Goal: Task Accomplishment & Management: Complete application form

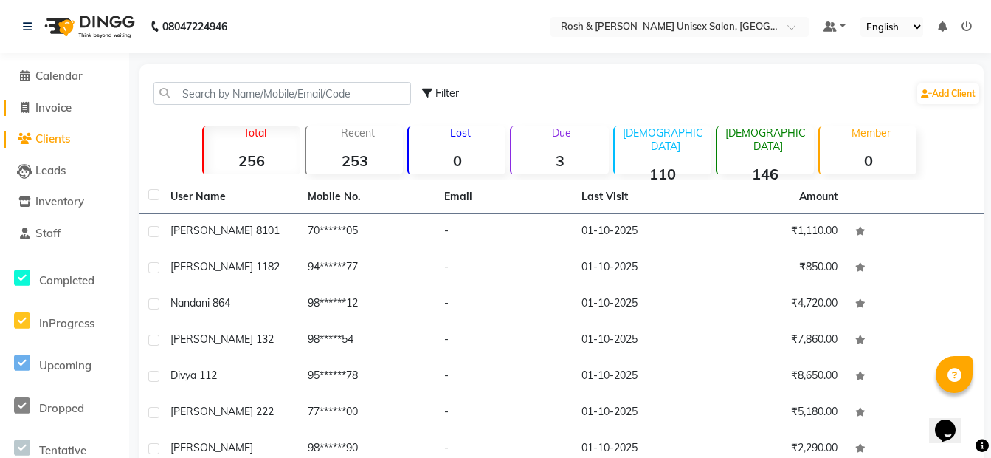
click at [49, 108] on span "Invoice" at bounding box center [53, 107] width 36 height 14
select select "service"
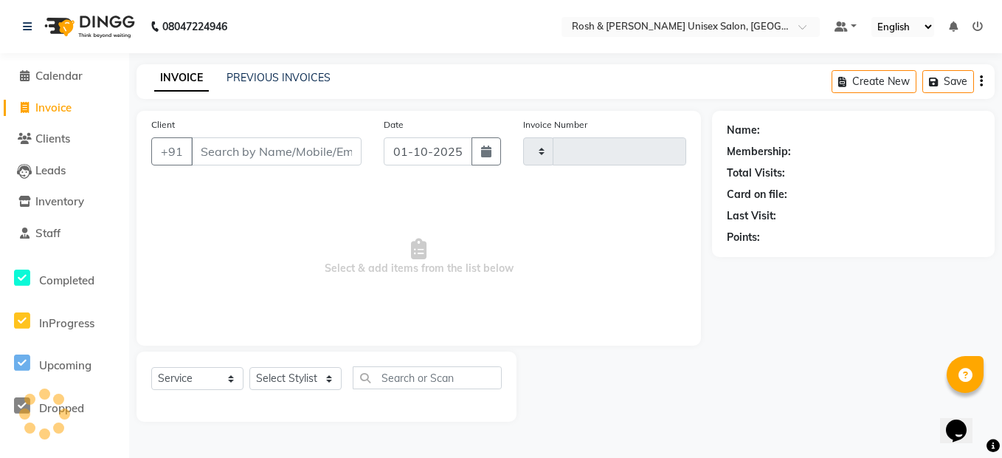
type input "0716"
select select "8757"
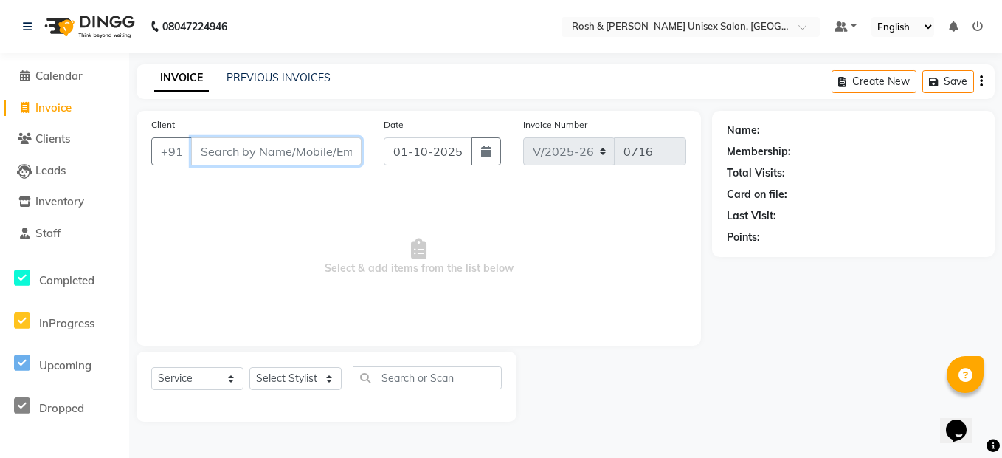
click at [232, 150] on input "Client" at bounding box center [276, 151] width 170 height 28
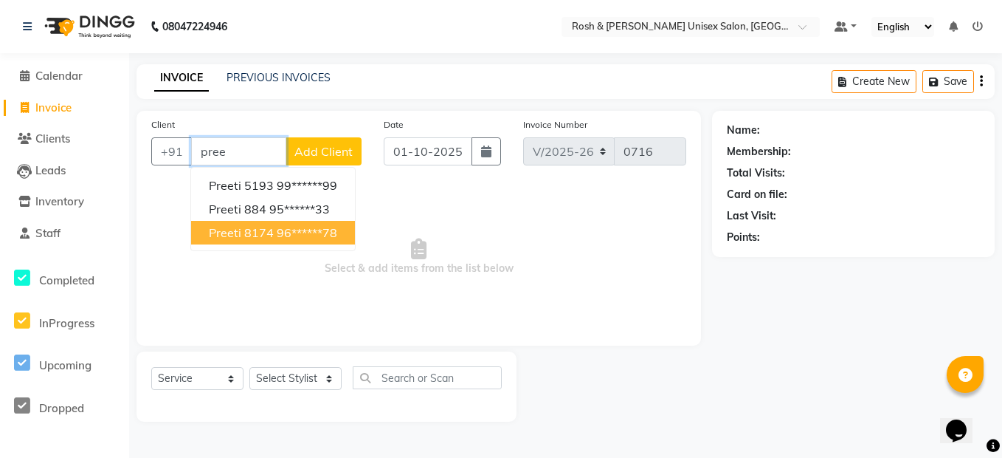
click at [282, 238] on ngb-highlight "96******78" at bounding box center [307, 232] width 61 height 15
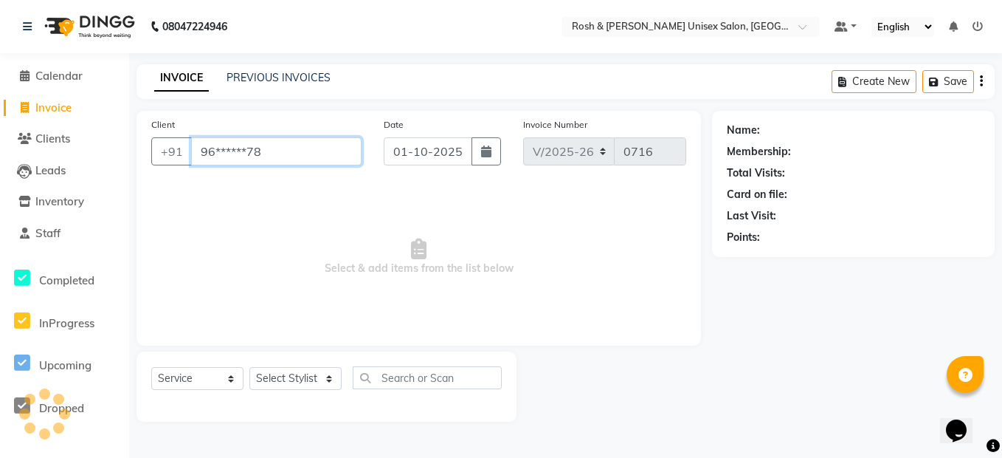
type input "96******78"
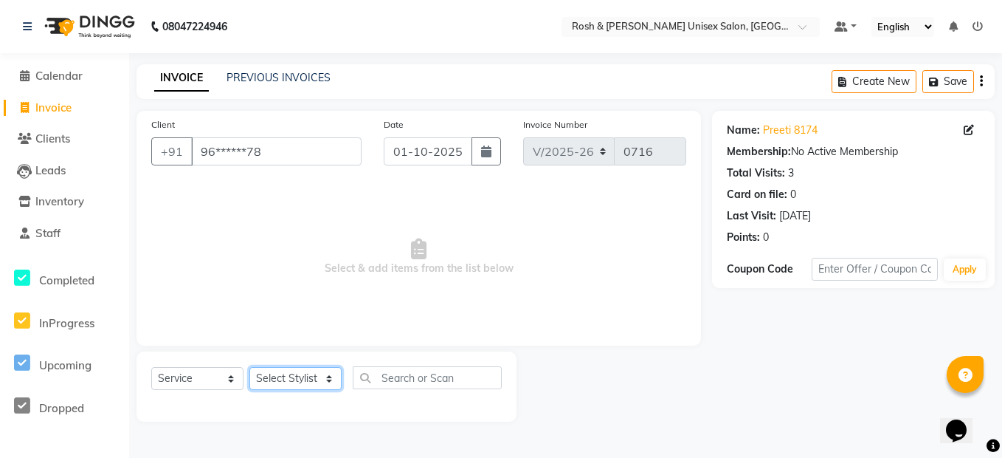
click at [301, 380] on select "Select Stylist Admin [PERSON_NAME] [PERSON_NAME] Front Desk Rehan Reports [PERS…" at bounding box center [295, 378] width 92 height 23
select select "90987"
click at [249, 367] on select "Select Stylist Admin [PERSON_NAME] [PERSON_NAME] Front Desk Rehan Reports [PERS…" at bounding box center [295, 378] width 92 height 23
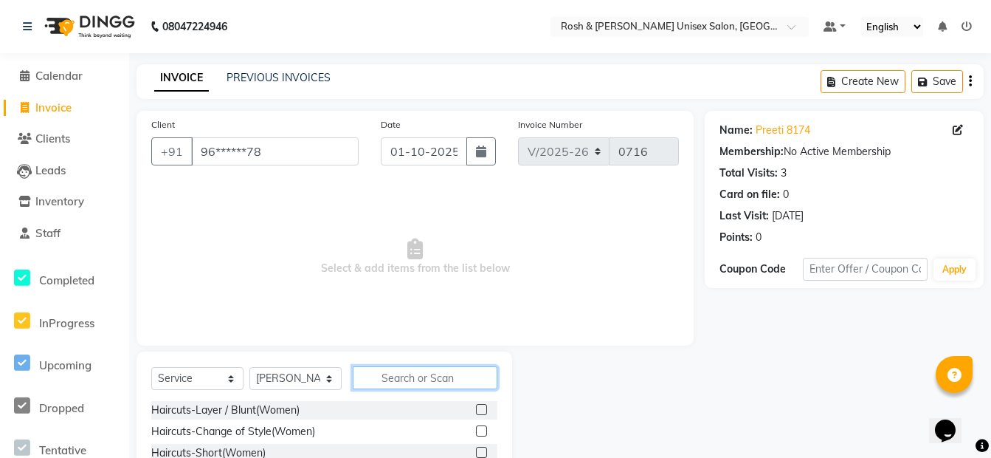
click at [389, 378] on input "text" at bounding box center [425, 377] width 145 height 23
type input "upp"
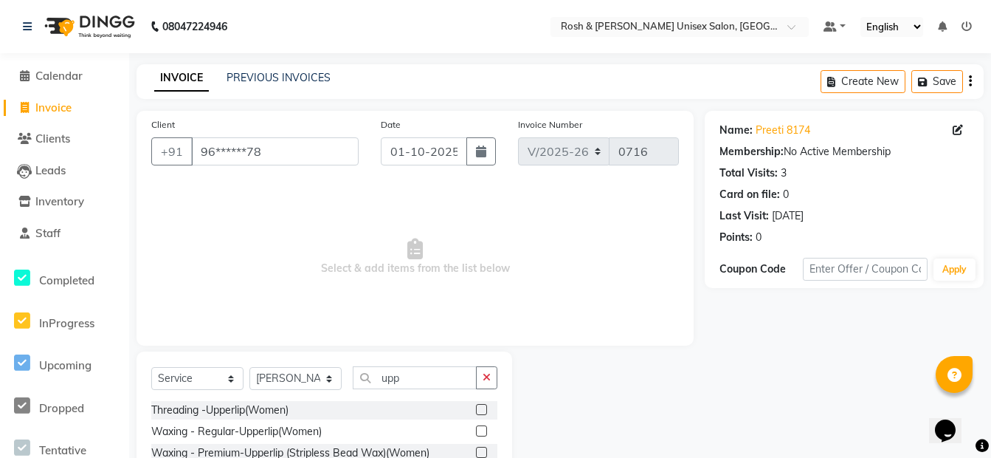
click at [480, 410] on label at bounding box center [481, 409] width 11 height 11
click at [480, 410] on input "checkbox" at bounding box center [481, 410] width 10 height 10
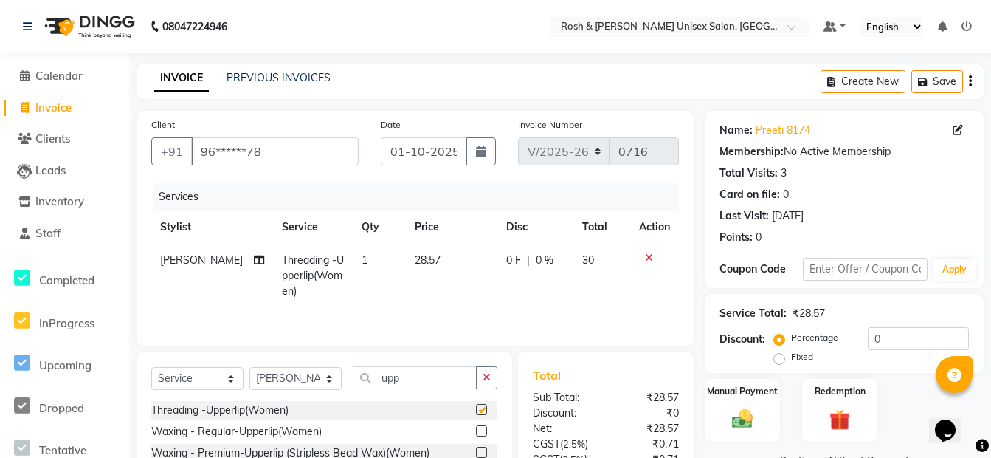
checkbox input "false"
click at [754, 413] on img at bounding box center [742, 418] width 35 height 25
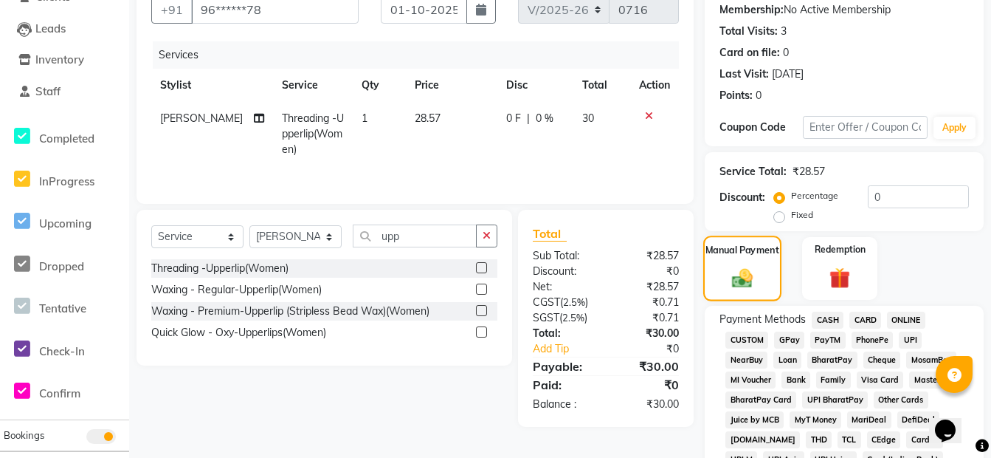
scroll to position [148, 0]
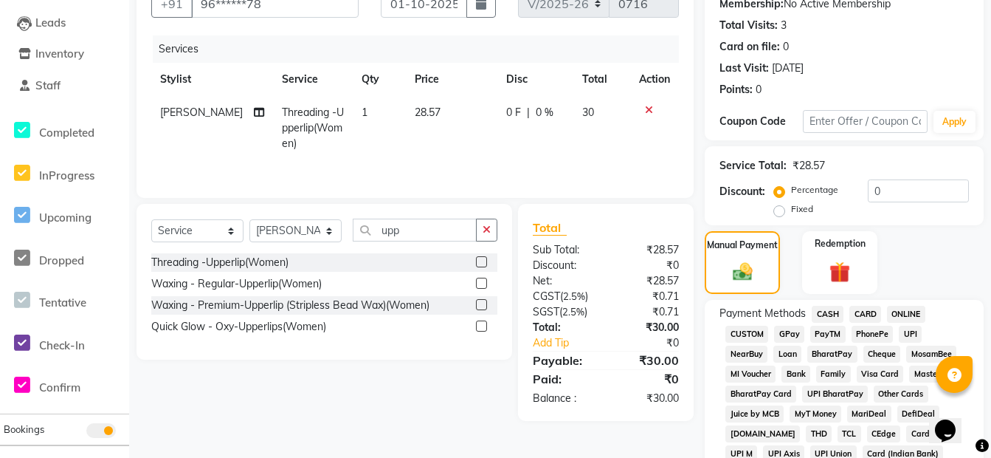
click at [905, 319] on span "ONLINE" at bounding box center [906, 314] width 38 height 17
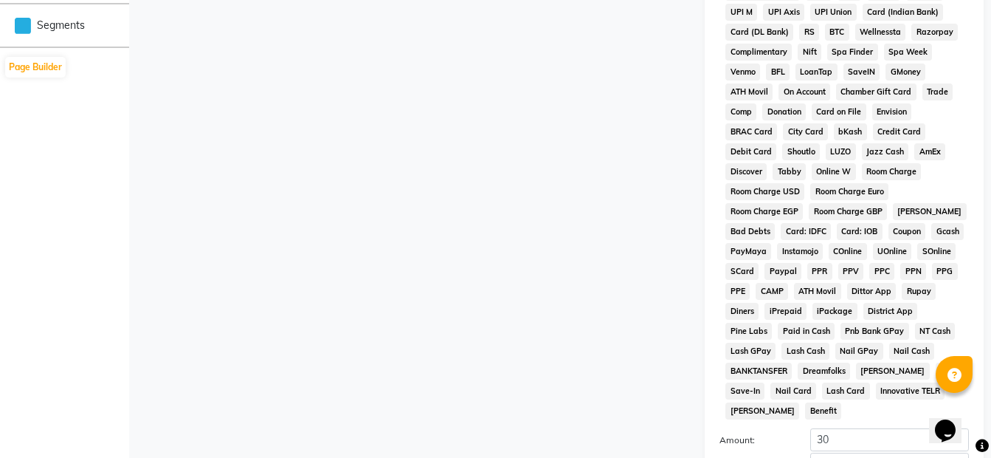
scroll to position [726, 0]
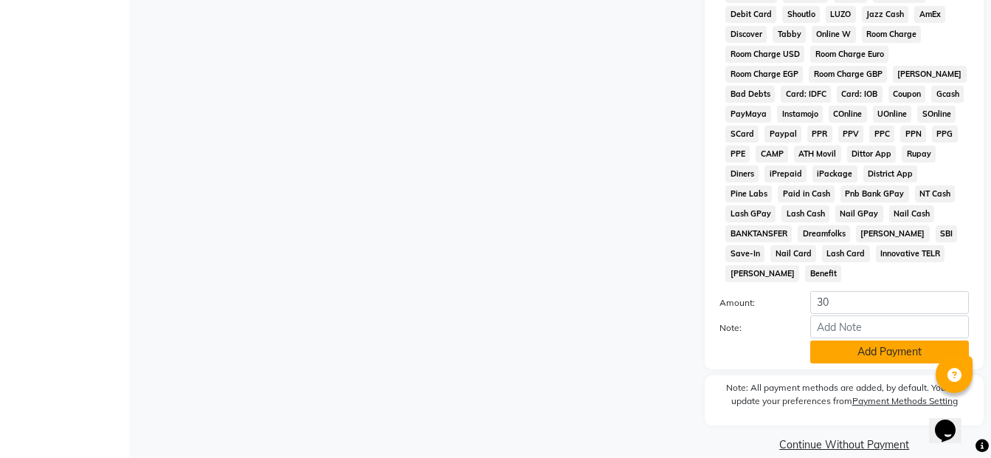
click at [865, 340] on button "Add Payment" at bounding box center [889, 351] width 159 height 23
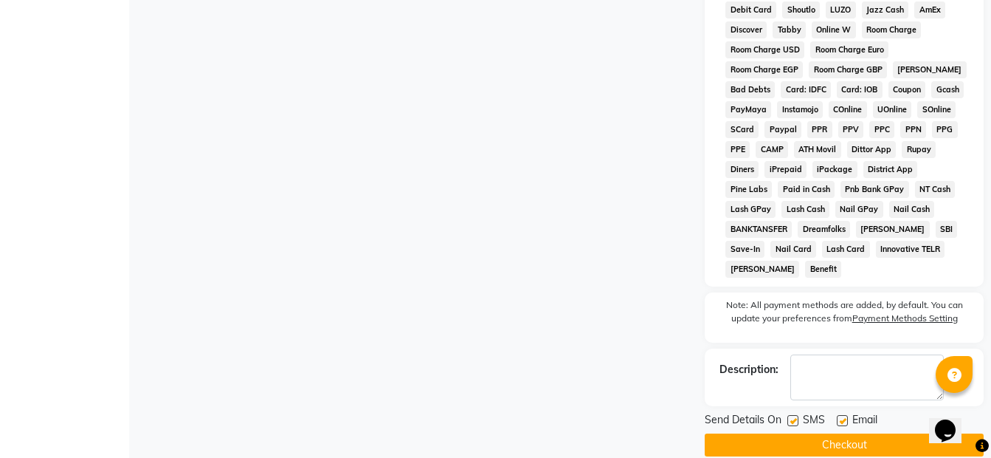
scroll to position [731, 0]
drag, startPoint x: 828, startPoint y: 427, endPoint x: 789, endPoint y: 402, distance: 46.1
click at [827, 433] on button "Checkout" at bounding box center [844, 444] width 279 height 23
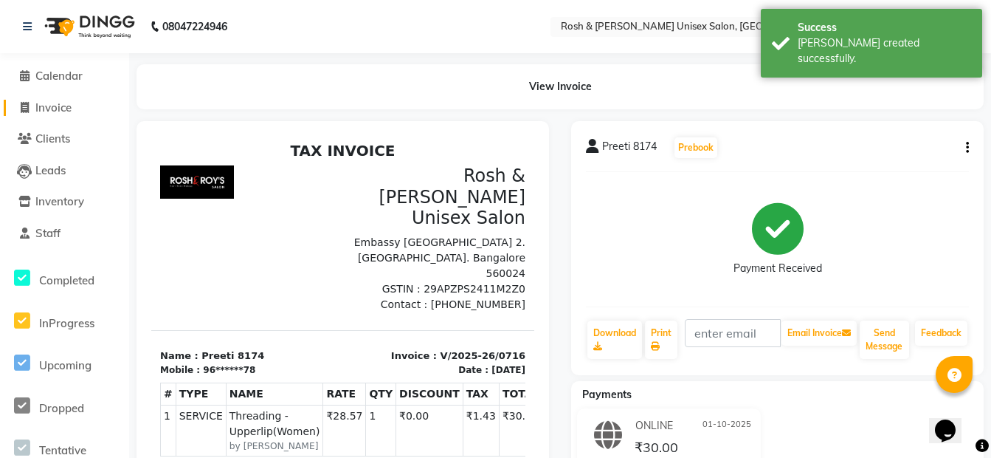
click at [55, 103] on span "Invoice" at bounding box center [53, 107] width 36 height 14
select select "8757"
select select "service"
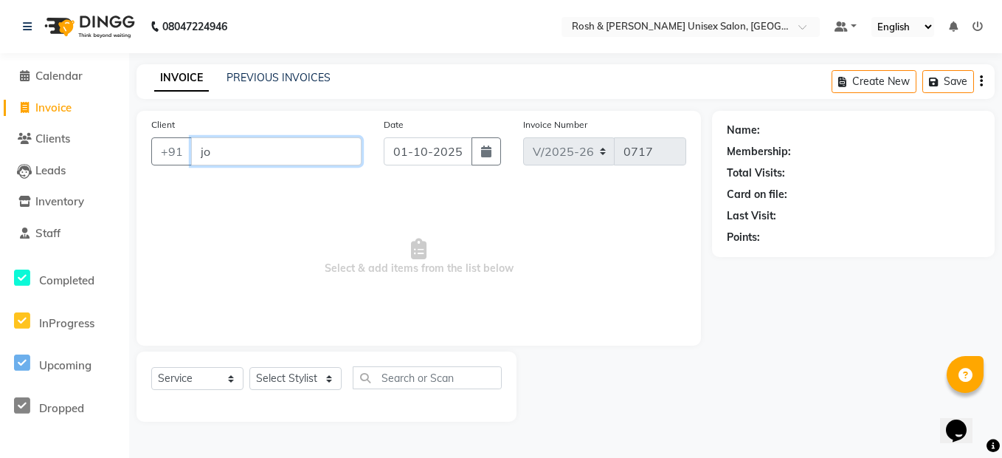
type input "j"
paste input "9980054561"
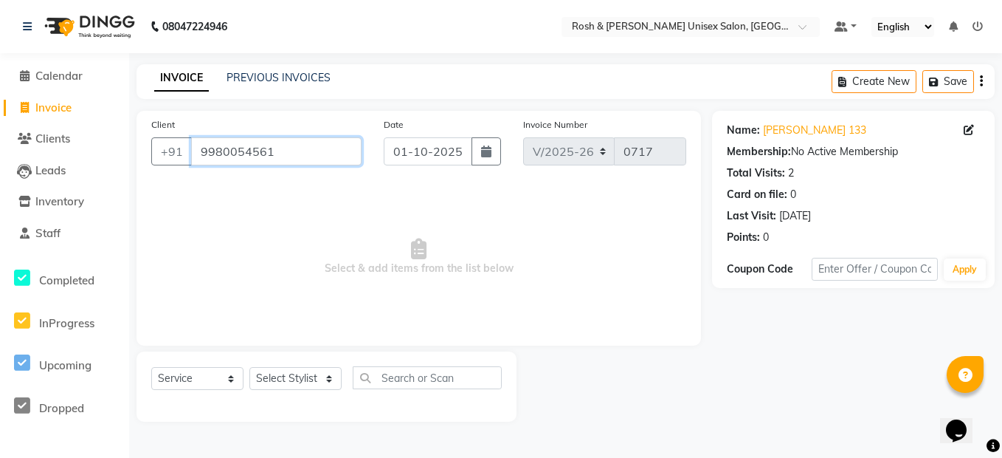
click at [283, 151] on input "9980054561" at bounding box center [276, 151] width 170 height 28
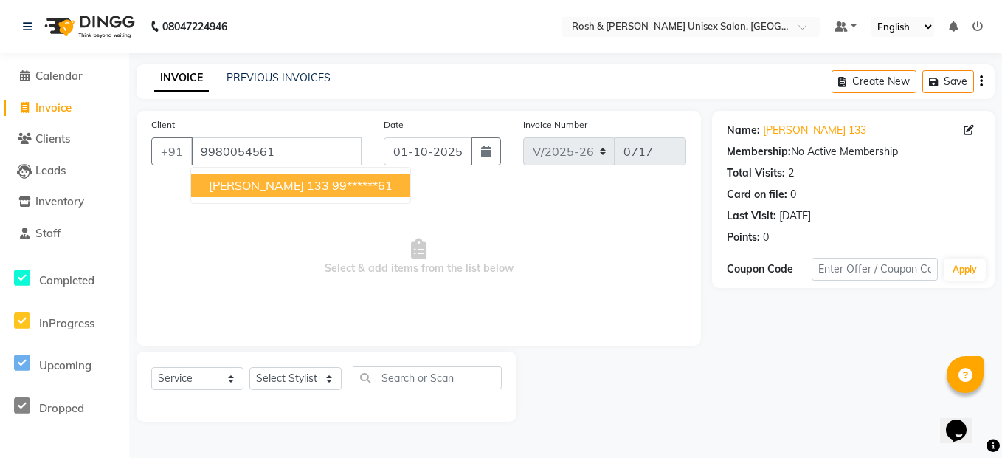
click at [332, 180] on ngb-highlight "99******61" at bounding box center [362, 185] width 61 height 15
type input "99******61"
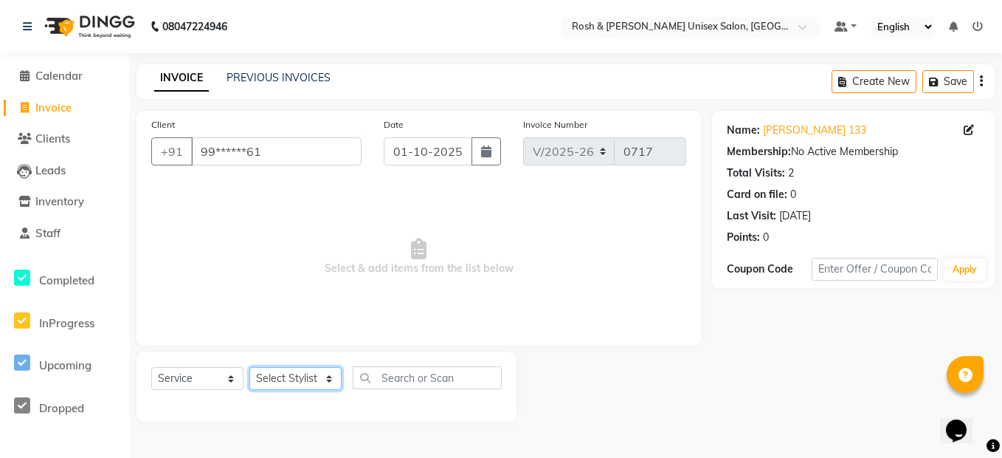
click at [311, 381] on select "Select Stylist Admin [PERSON_NAME] [PERSON_NAME] Front Desk Rehan Reports [PERS…" at bounding box center [295, 378] width 92 height 23
select select "89000"
click at [249, 367] on select "Select Stylist Admin [PERSON_NAME] [PERSON_NAME] Front Desk Rehan Reports [PERS…" at bounding box center [295, 378] width 92 height 23
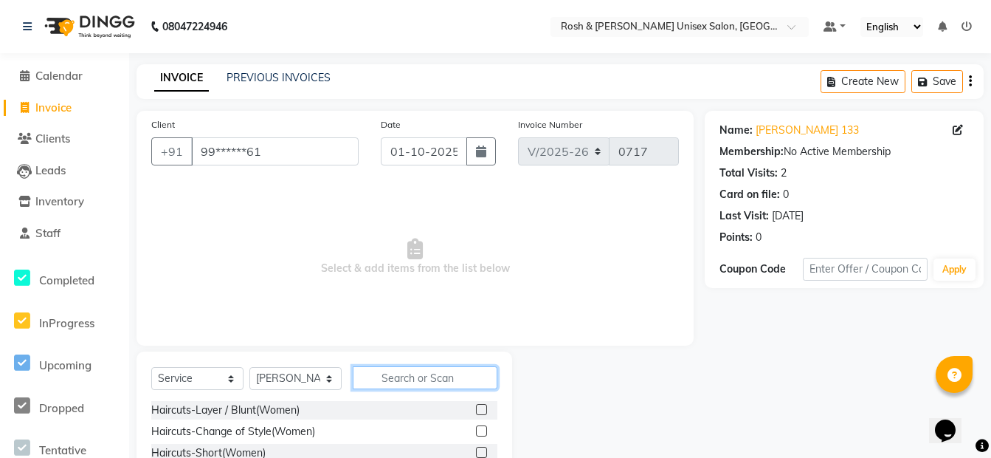
click at [393, 372] on input "text" at bounding box center [425, 377] width 145 height 23
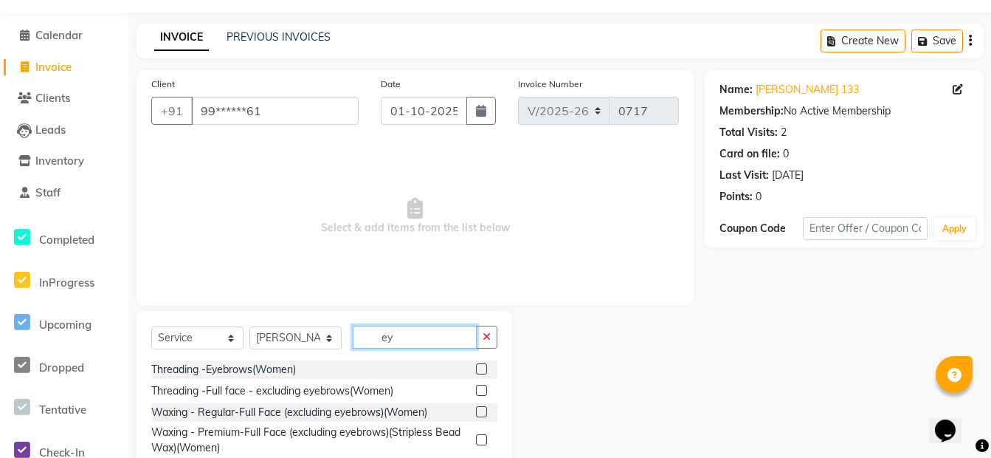
scroll to position [74, 0]
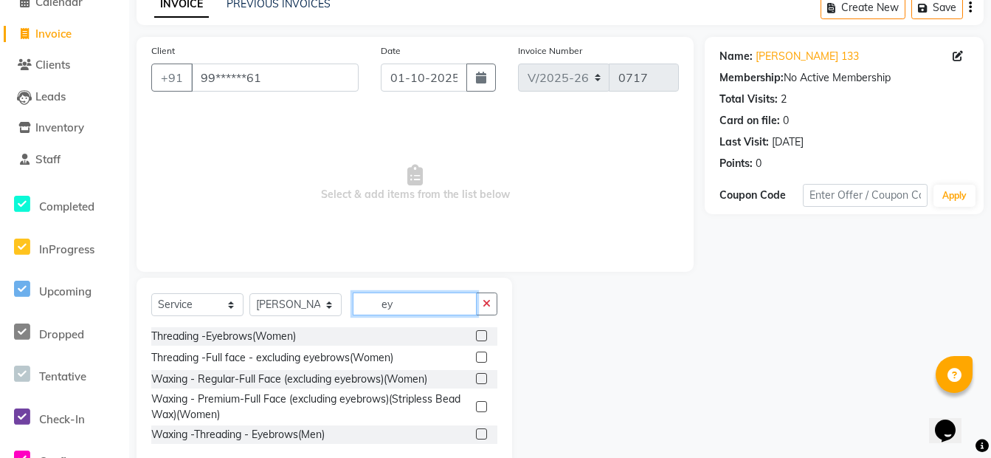
type input "ey"
click at [480, 337] on label at bounding box center [481, 335] width 11 height 11
click at [480, 337] on input "checkbox" at bounding box center [481, 336] width 10 height 10
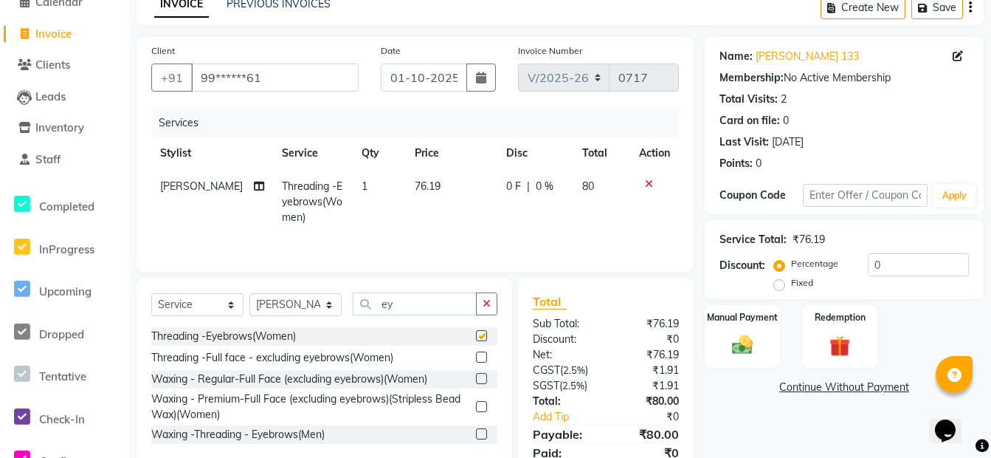
checkbox input "false"
click at [750, 330] on div "Manual Payment" at bounding box center [742, 336] width 78 height 66
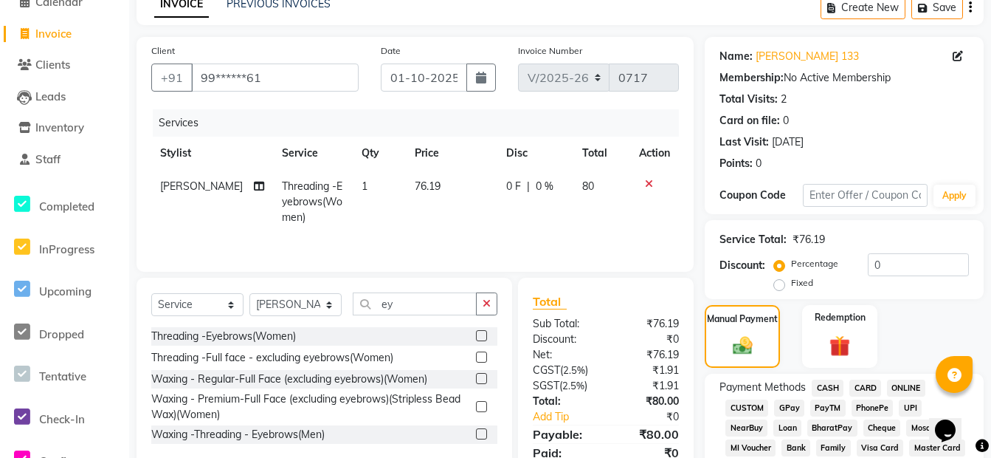
click at [908, 386] on span "ONLINE" at bounding box center [906, 387] width 38 height 17
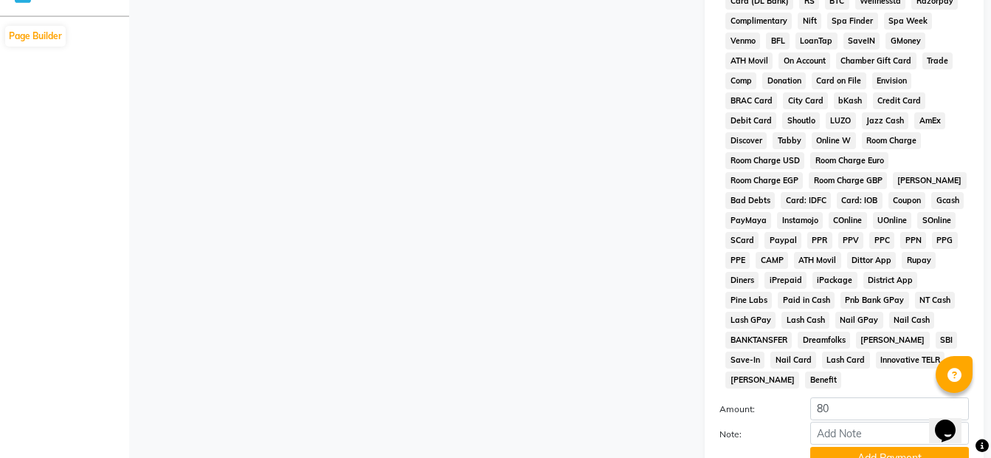
scroll to position [726, 0]
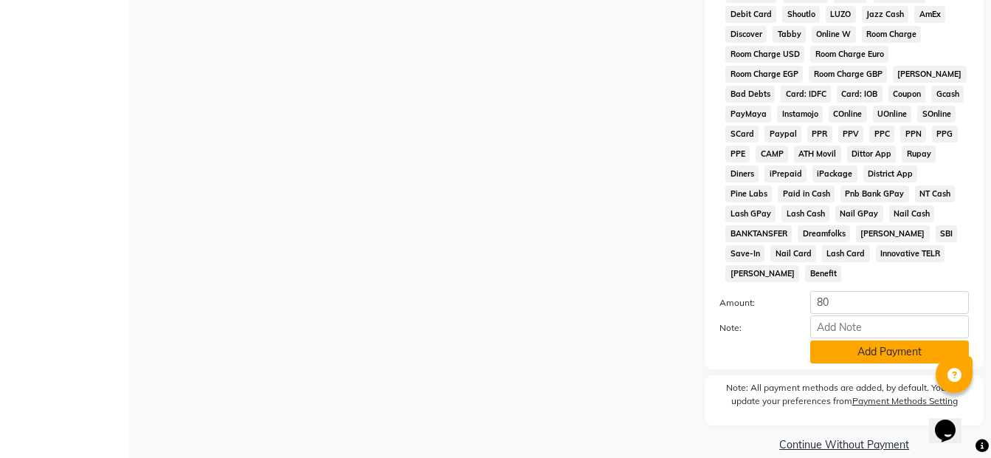
click at [870, 340] on button "Add Payment" at bounding box center [889, 351] width 159 height 23
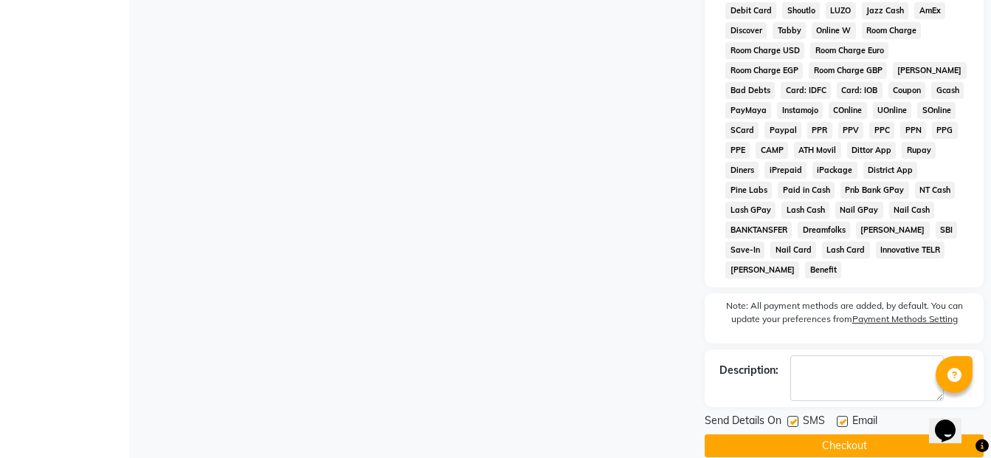
scroll to position [731, 0]
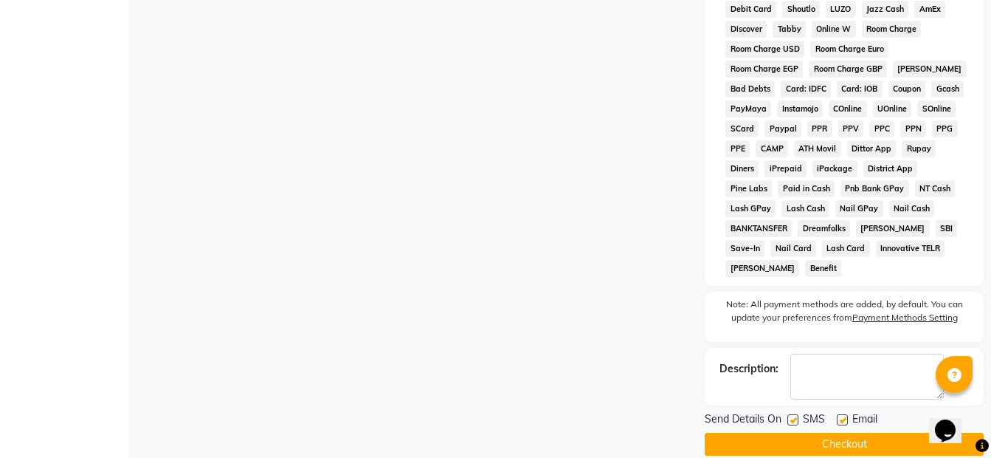
click at [853, 433] on button "Checkout" at bounding box center [844, 444] width 279 height 23
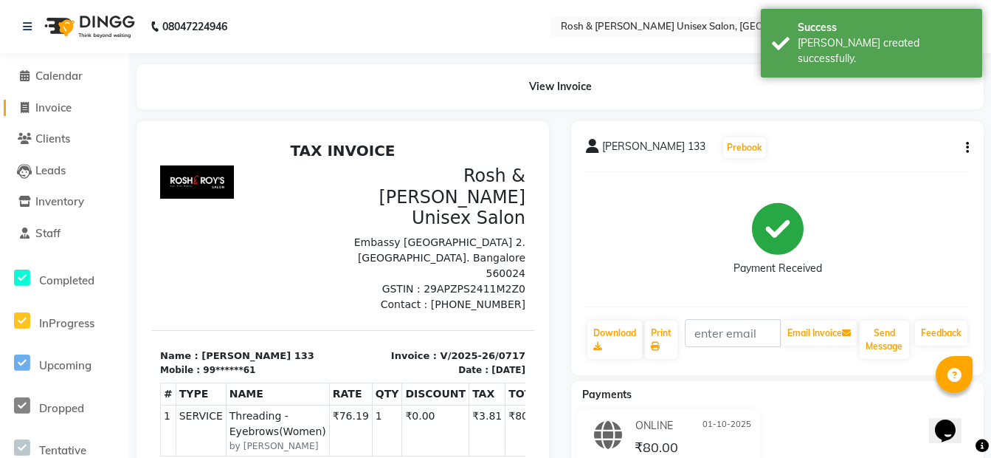
click at [47, 114] on link "Invoice" at bounding box center [65, 108] width 122 height 17
select select "service"
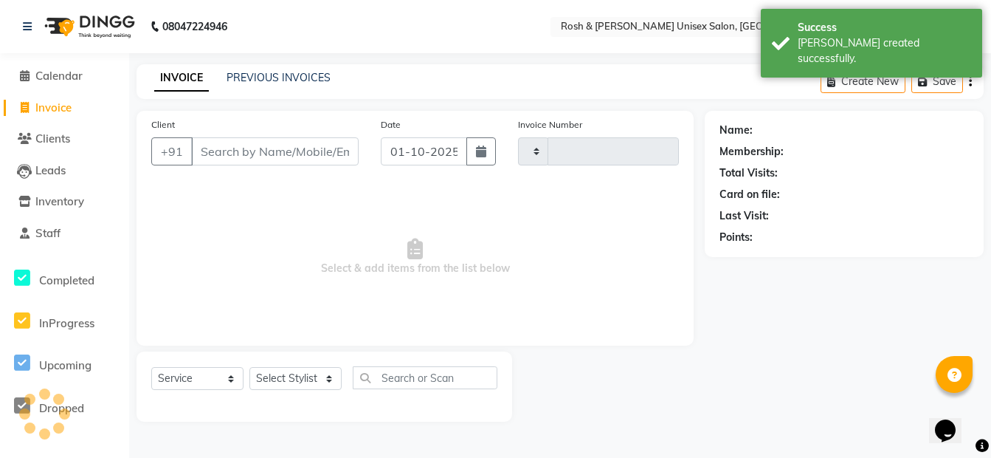
type input "0718"
select select "8757"
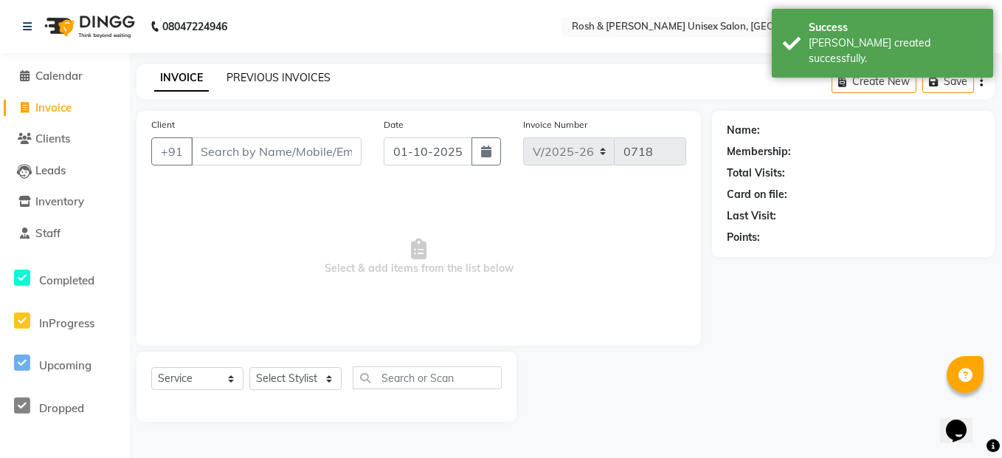
click at [250, 76] on link "PREVIOUS INVOICES" at bounding box center [279, 77] width 104 height 13
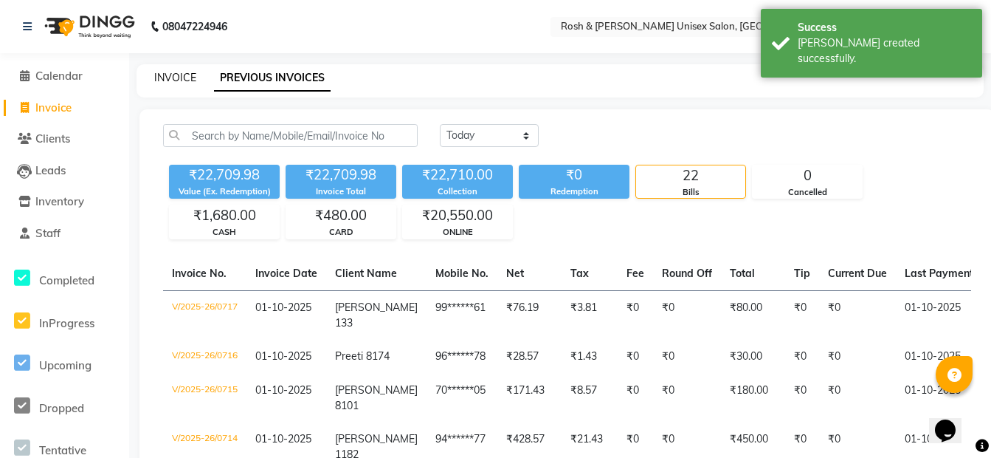
click at [193, 76] on link "INVOICE" at bounding box center [175, 77] width 42 height 13
select select "8757"
select select "service"
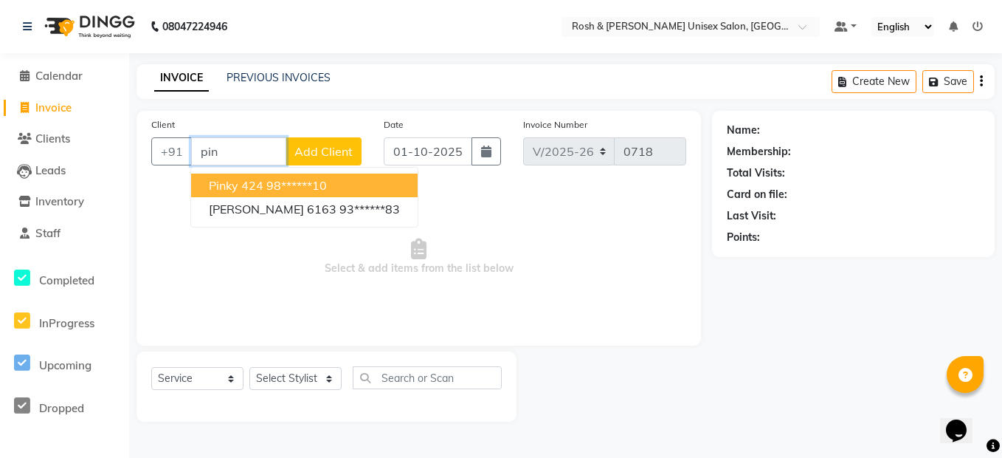
click at [252, 184] on span "pinky 424" at bounding box center [236, 185] width 55 height 15
type input "98******10"
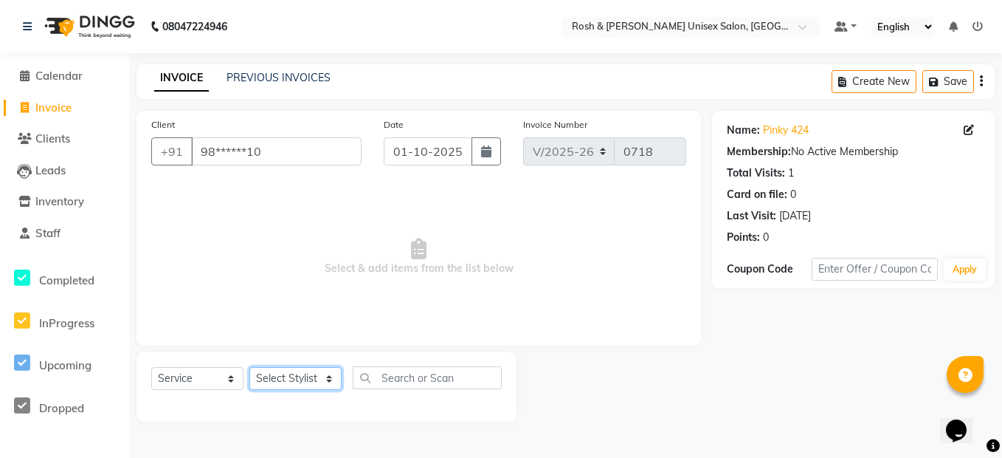
click at [304, 372] on select "Select Stylist Admin [PERSON_NAME] [PERSON_NAME] Front Desk Rehan Reports [PERS…" at bounding box center [295, 378] width 92 height 23
select select "88996"
click at [249, 367] on select "Select Stylist Admin [PERSON_NAME] [PERSON_NAME] Front Desk Rehan Reports [PERS…" at bounding box center [295, 378] width 92 height 23
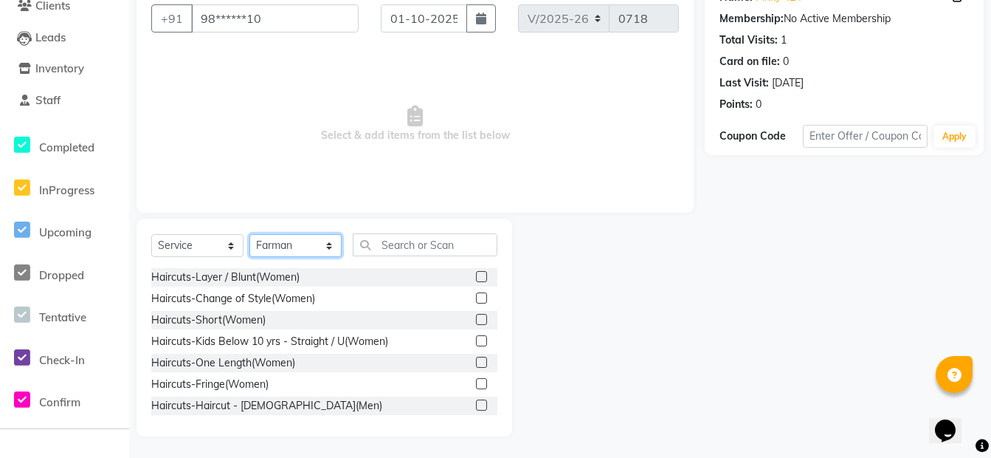
scroll to position [134, 0]
drag, startPoint x: 470, startPoint y: 404, endPoint x: 461, endPoint y: 371, distance: 34.4
click at [468, 393] on div "Haircuts-Layer / Blunt(Women) Haircuts-Change of Style(Women) Haircuts-Short(Wo…" at bounding box center [324, 341] width 346 height 148
click at [476, 405] on label at bounding box center [481, 404] width 11 height 11
click at [476, 405] on input "checkbox" at bounding box center [481, 405] width 10 height 10
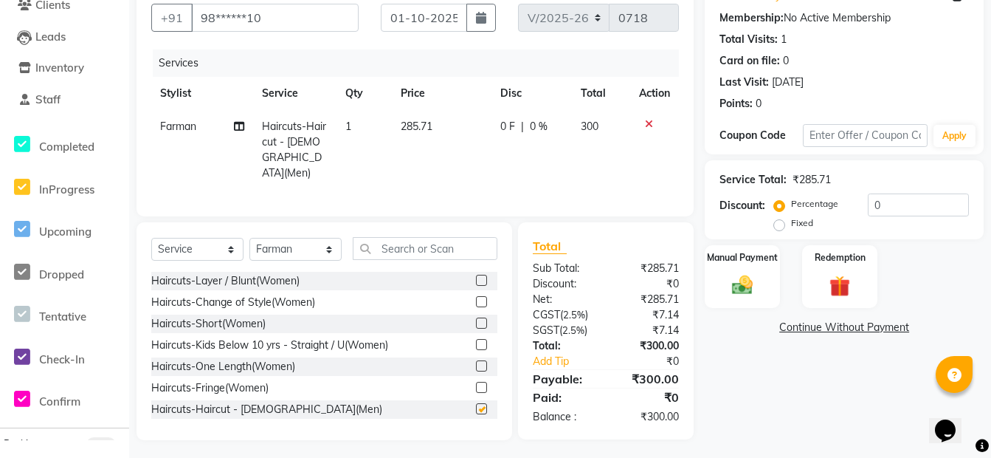
checkbox input "false"
click at [413, 241] on input "text" at bounding box center [425, 248] width 145 height 23
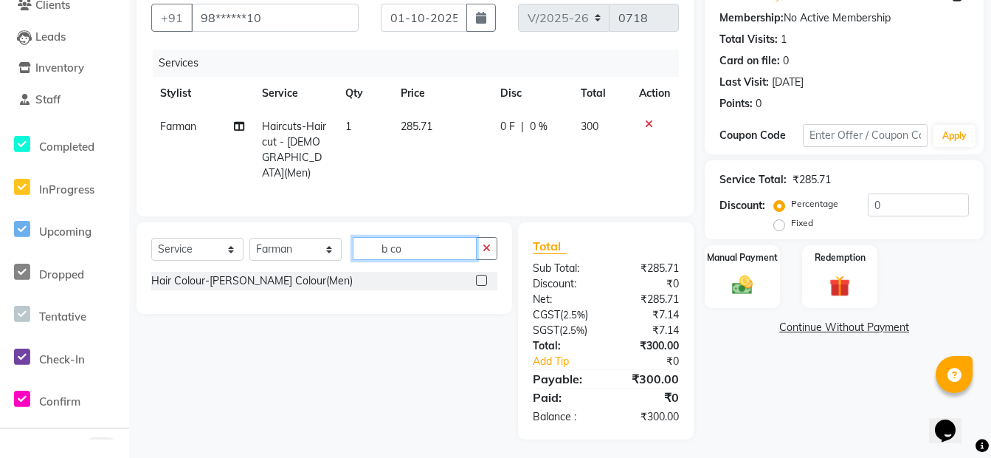
scroll to position [133, 0]
type input "b colo"
click at [482, 280] on label at bounding box center [481, 280] width 11 height 11
click at [482, 280] on input "checkbox" at bounding box center [481, 282] width 10 height 10
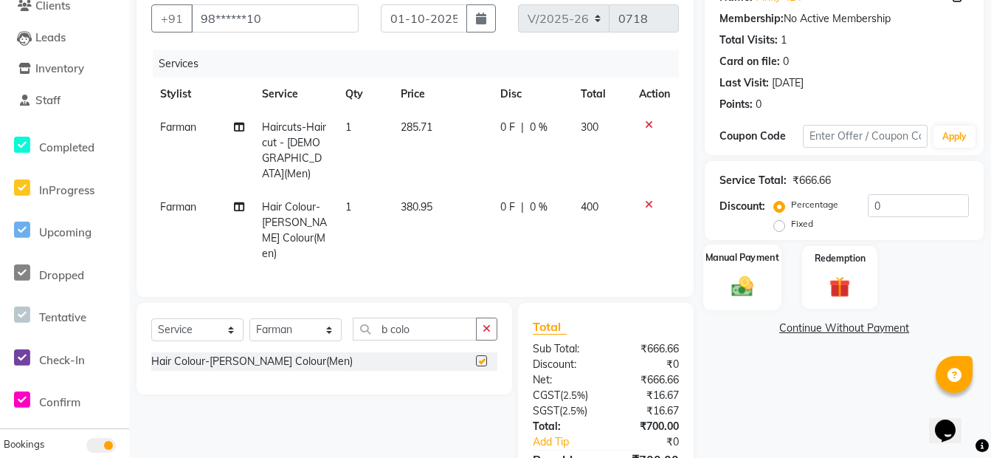
checkbox input "false"
click at [745, 281] on img at bounding box center [742, 285] width 35 height 25
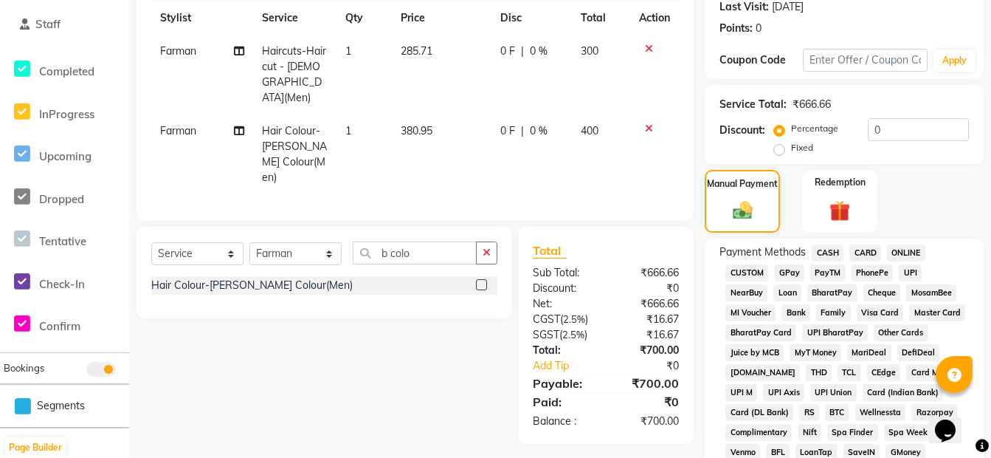
scroll to position [207, 0]
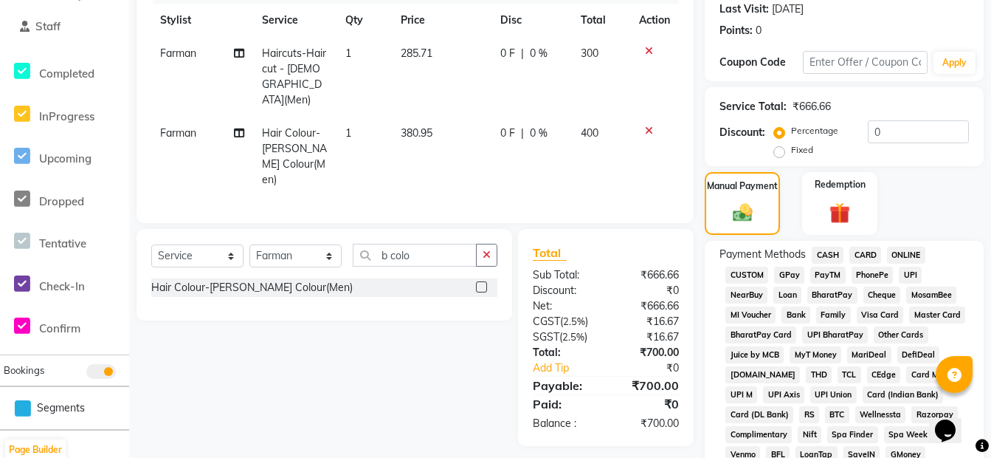
drag, startPoint x: 913, startPoint y: 254, endPoint x: 911, endPoint y: 244, distance: 10.6
click at [912, 251] on span "ONLINE" at bounding box center [906, 255] width 38 height 17
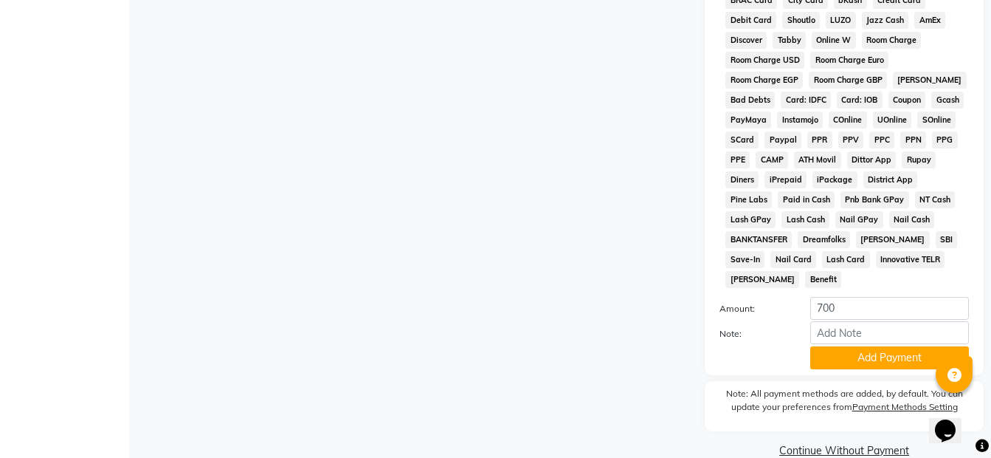
scroll to position [726, 0]
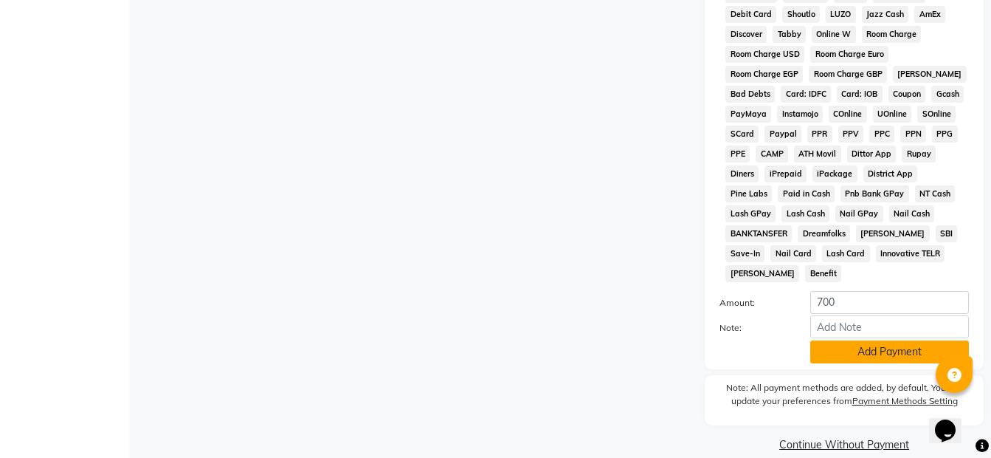
drag, startPoint x: 912, startPoint y: 328, endPoint x: 902, endPoint y: 320, distance: 12.6
click at [912, 340] on button "Add Payment" at bounding box center [889, 351] width 159 height 23
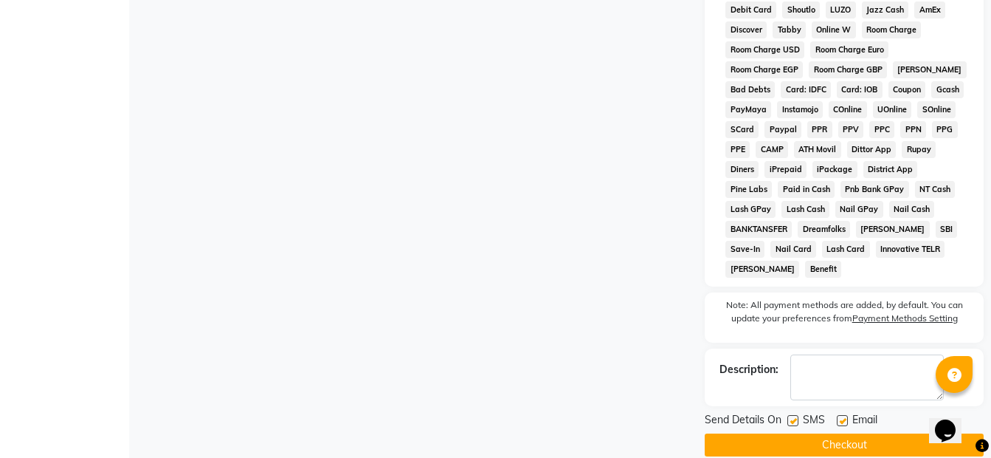
scroll to position [731, 0]
drag, startPoint x: 856, startPoint y: 422, endPoint x: 856, endPoint y: 414, distance: 8.1
click at [856, 433] on button "Checkout" at bounding box center [844, 444] width 279 height 23
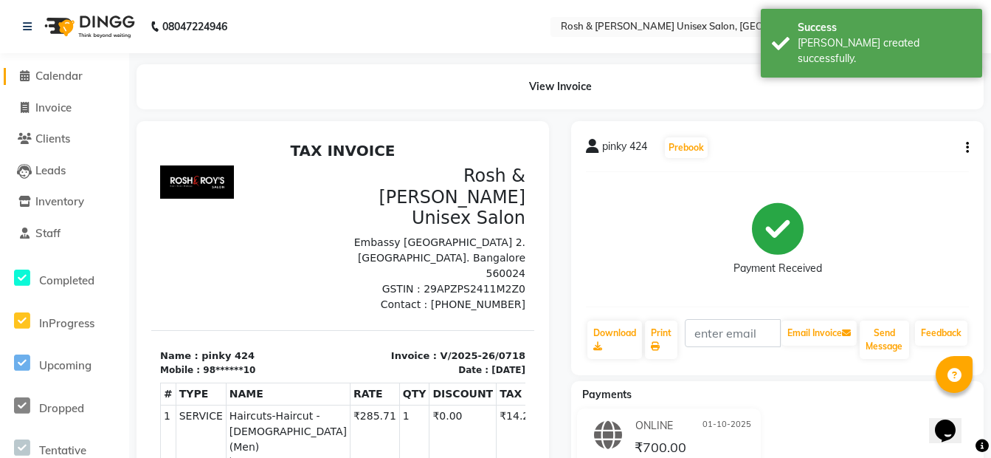
click at [66, 75] on span "Calendar" at bounding box center [58, 76] width 47 height 14
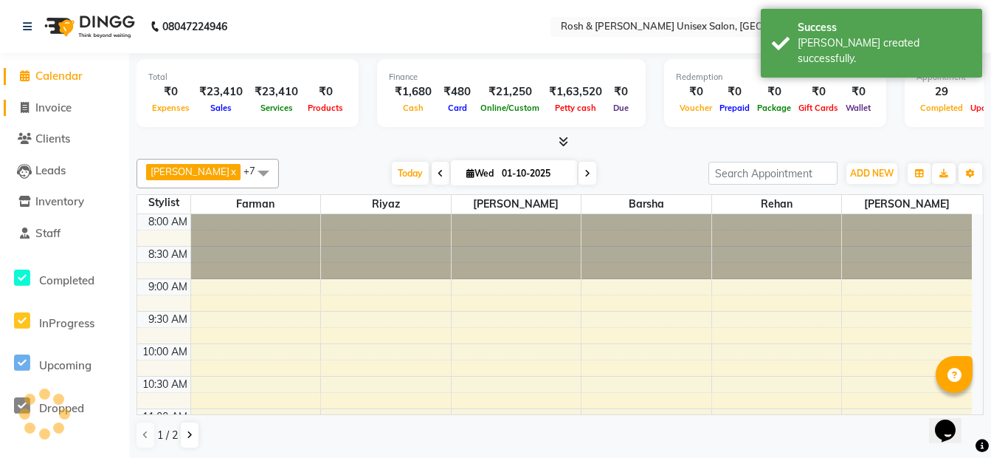
click at [56, 108] on span "Invoice" at bounding box center [53, 107] width 36 height 14
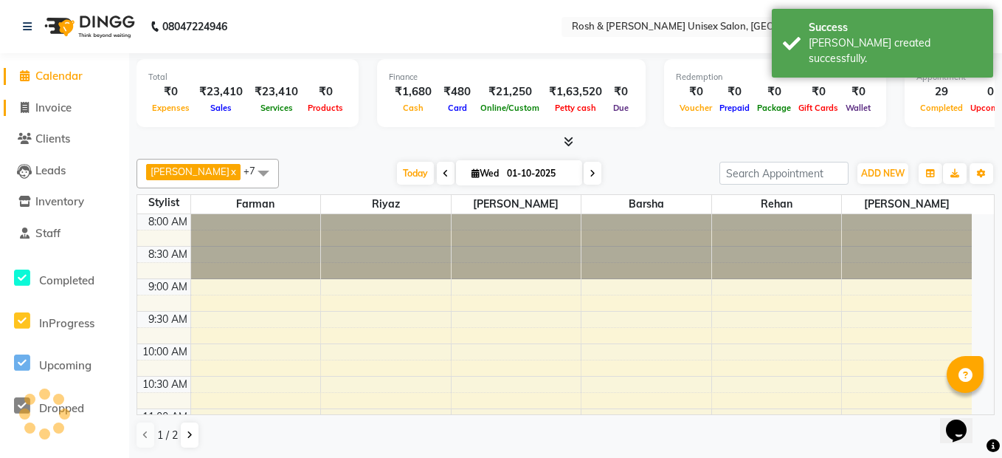
select select "service"
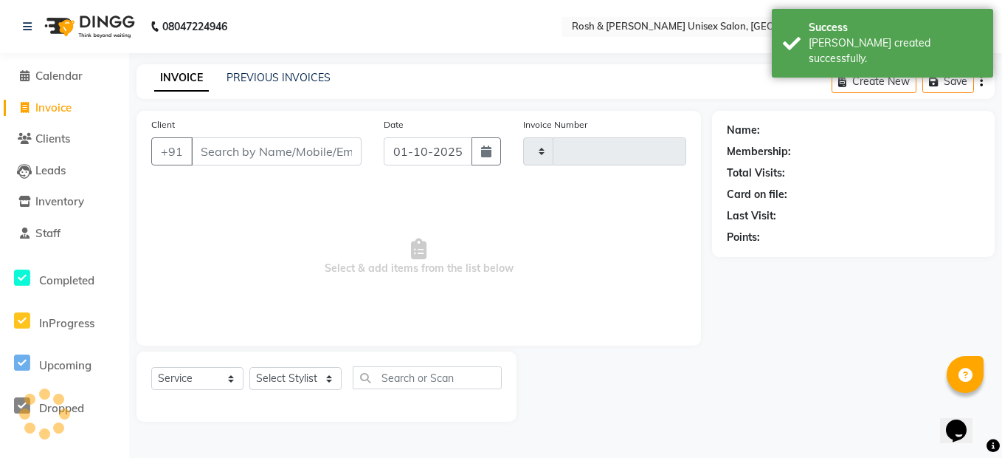
type input "0719"
select select "8757"
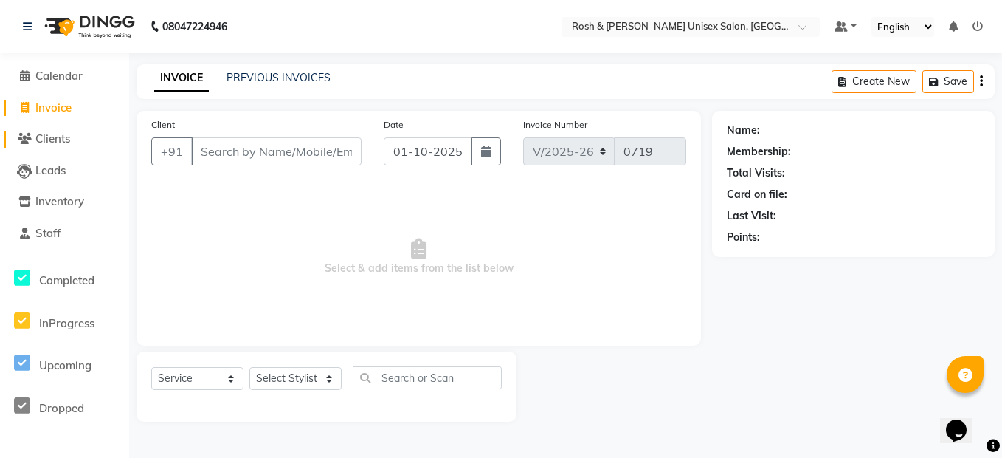
click at [59, 145] on span "Clients" at bounding box center [52, 138] width 35 height 14
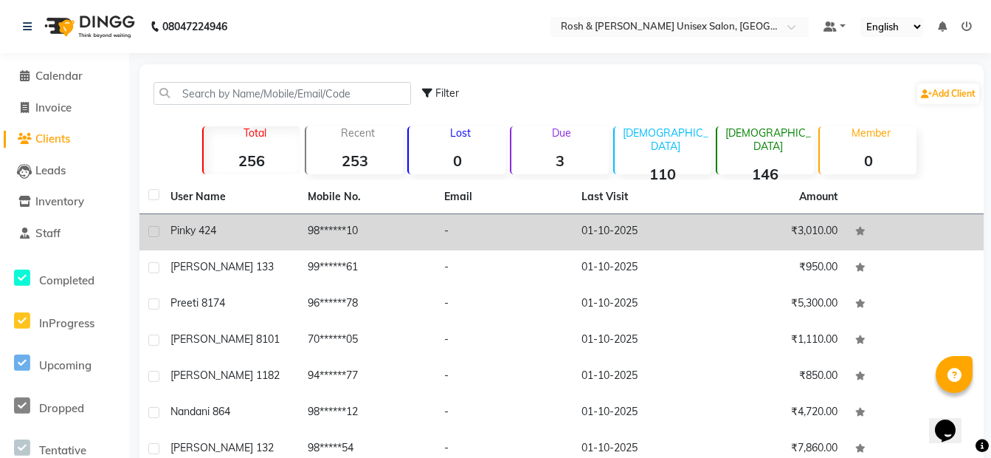
click at [293, 236] on td "pinky 424" at bounding box center [230, 232] width 137 height 36
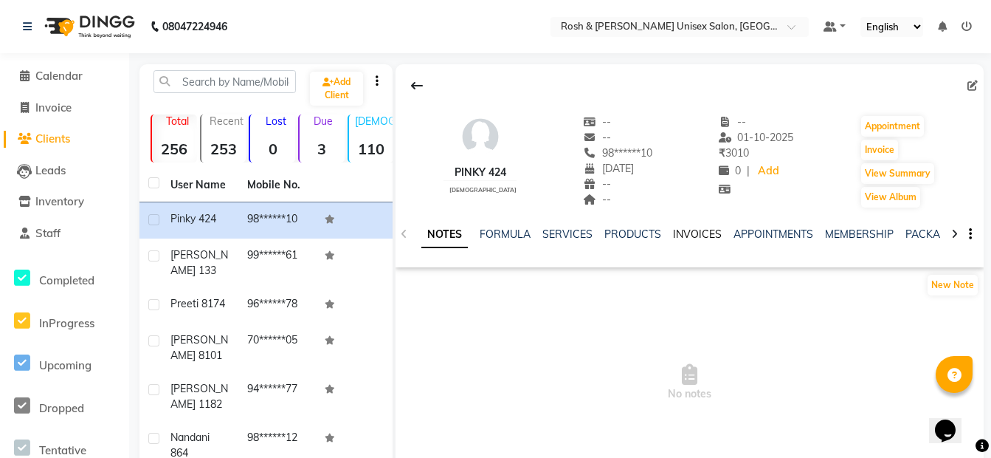
click at [699, 238] on link "INVOICES" at bounding box center [697, 233] width 49 height 13
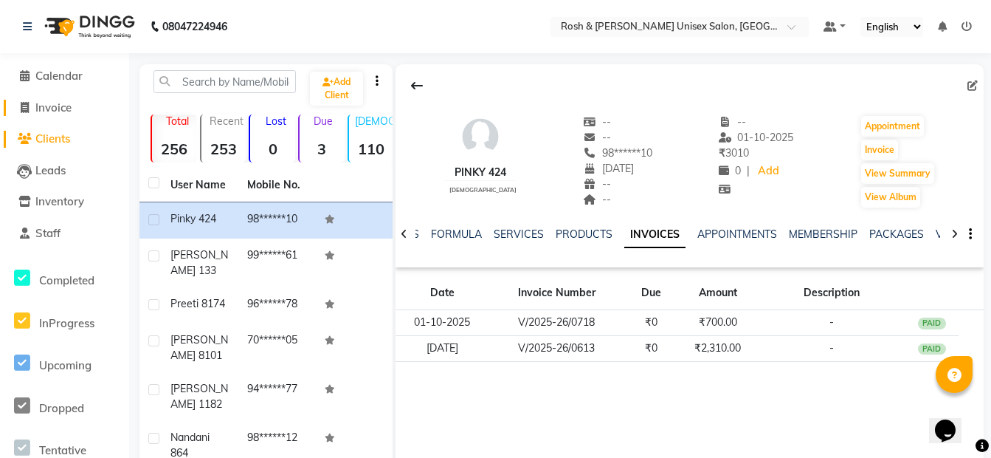
click at [49, 111] on span "Invoice" at bounding box center [53, 107] width 36 height 14
select select "8757"
select select "service"
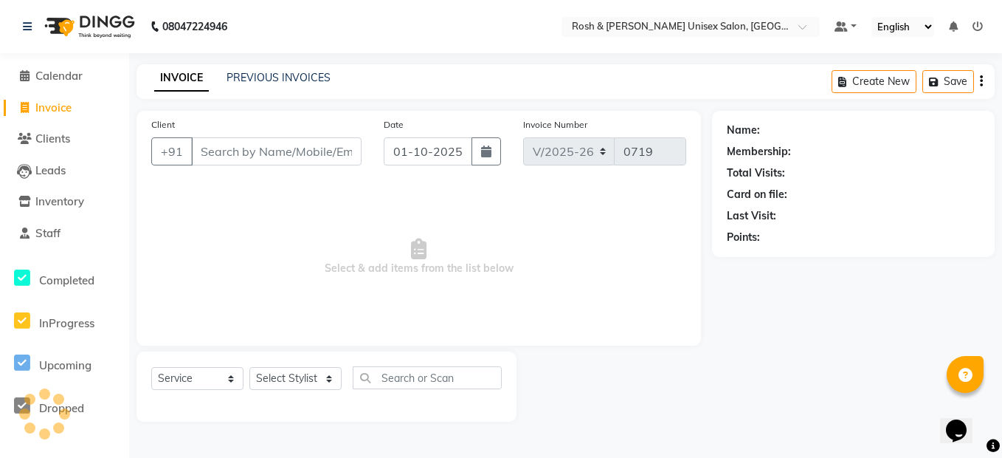
click at [218, 149] on input "Client" at bounding box center [276, 151] width 170 height 28
paste input "9845966277"
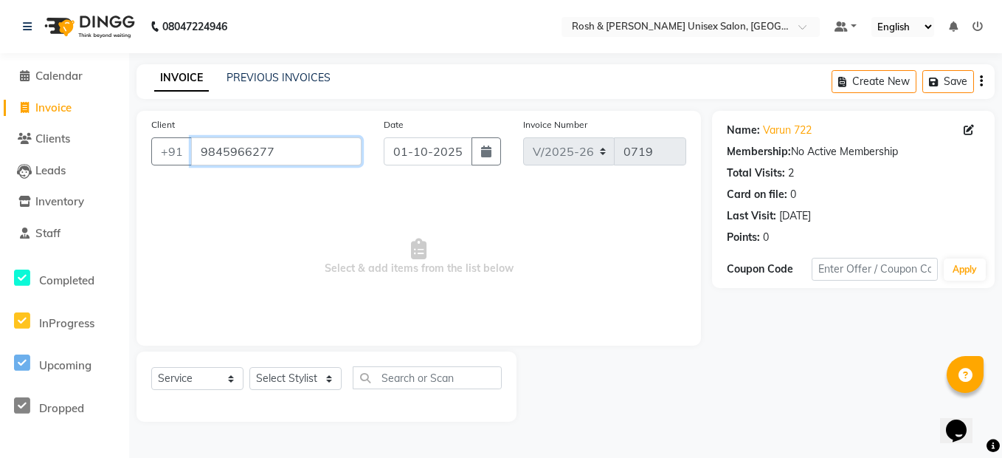
click at [306, 161] on input "9845966277" at bounding box center [276, 151] width 170 height 28
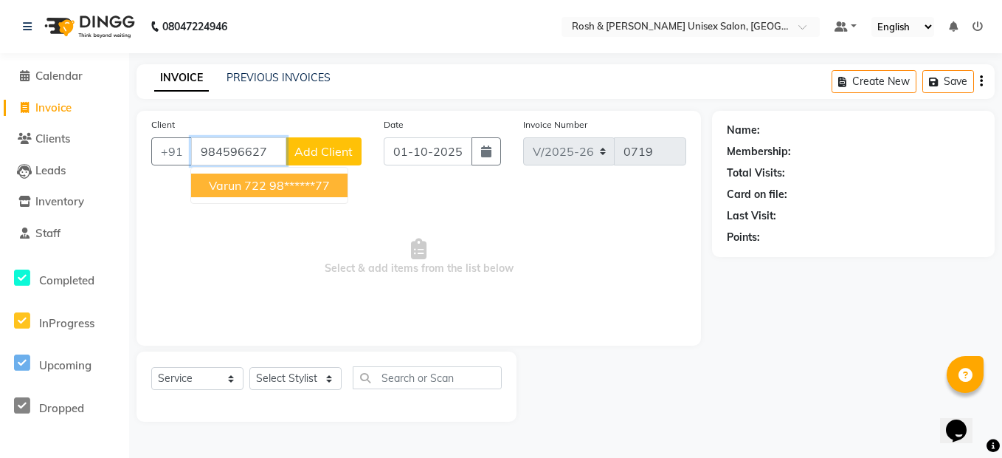
click at [283, 185] on ngb-highlight "98******77" at bounding box center [299, 185] width 61 height 15
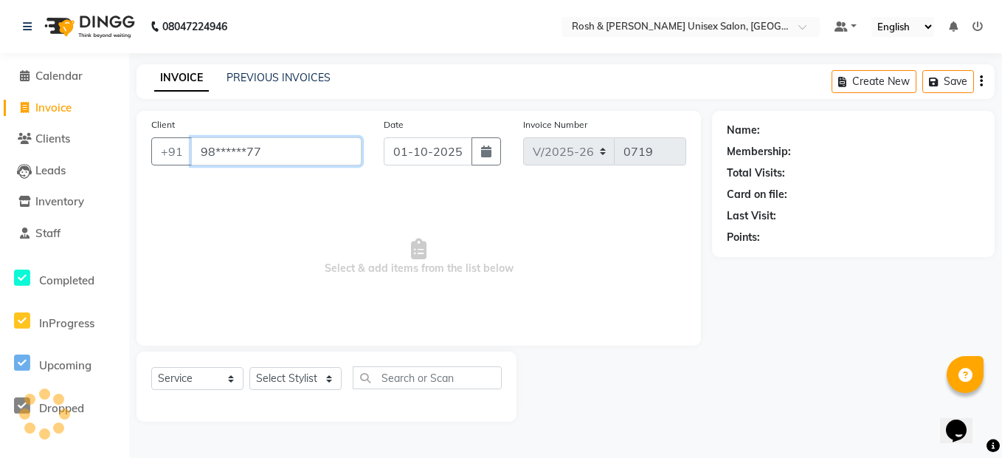
type input "98******77"
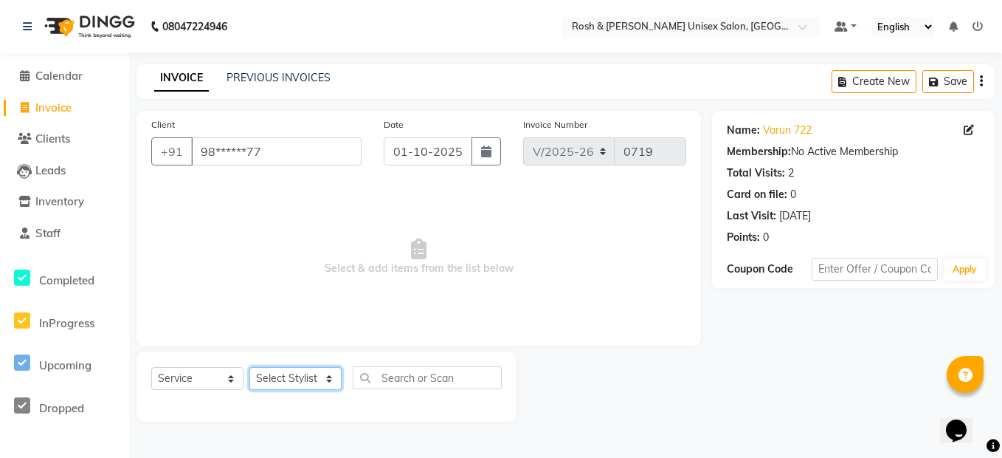
click at [294, 378] on select "Select Stylist Admin [PERSON_NAME] [PERSON_NAME] Front Desk Rehan Reports [PERS…" at bounding box center [295, 378] width 92 height 23
select select "88997"
click at [249, 367] on select "Select Stylist Admin [PERSON_NAME] [PERSON_NAME] Front Desk Rehan Reports [PERS…" at bounding box center [295, 378] width 92 height 23
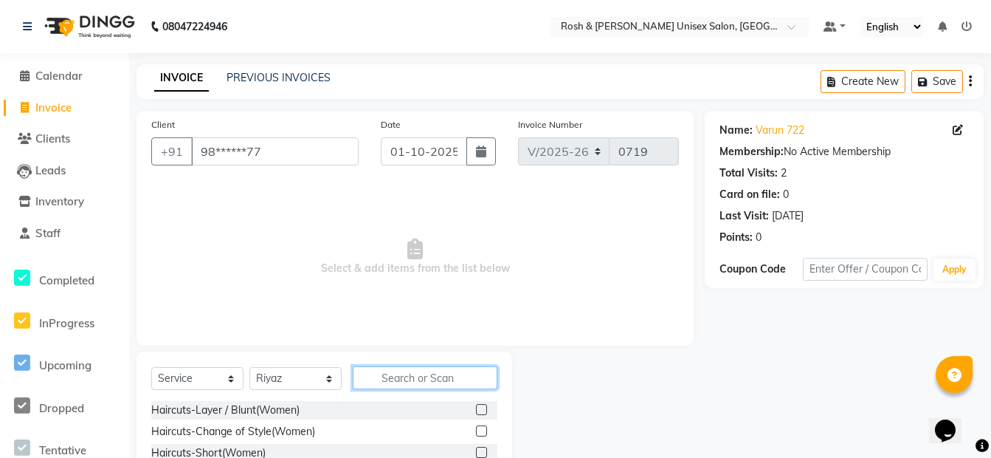
click at [398, 376] on input "text" at bounding box center [425, 377] width 145 height 23
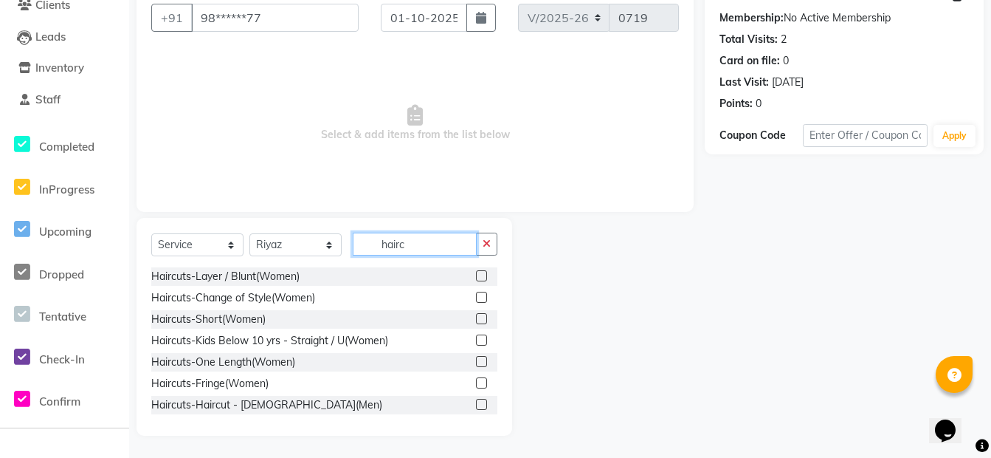
type input "hairc"
click at [476, 404] on div at bounding box center [486, 405] width 21 height 18
click at [476, 406] on label at bounding box center [481, 404] width 11 height 11
click at [476, 406] on input "checkbox" at bounding box center [481, 405] width 10 height 10
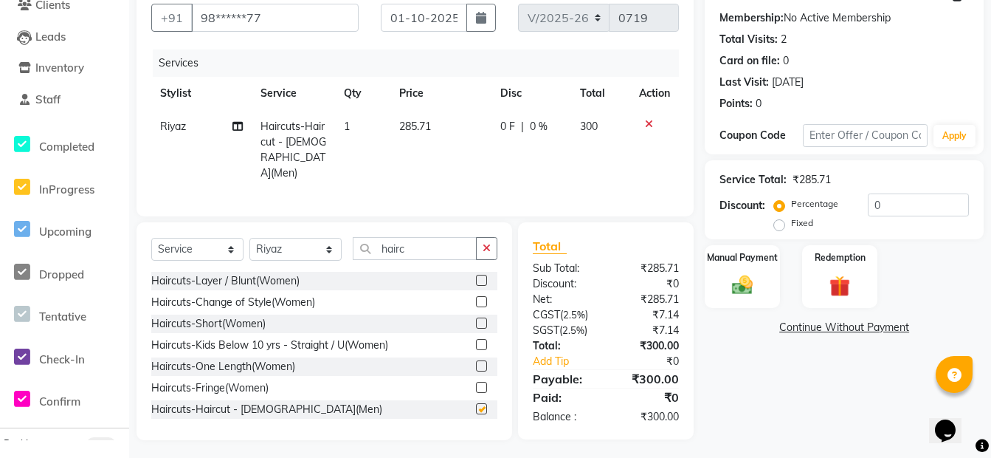
checkbox input "false"
click at [441, 253] on input "hairc" at bounding box center [415, 248] width 124 height 23
type input "h"
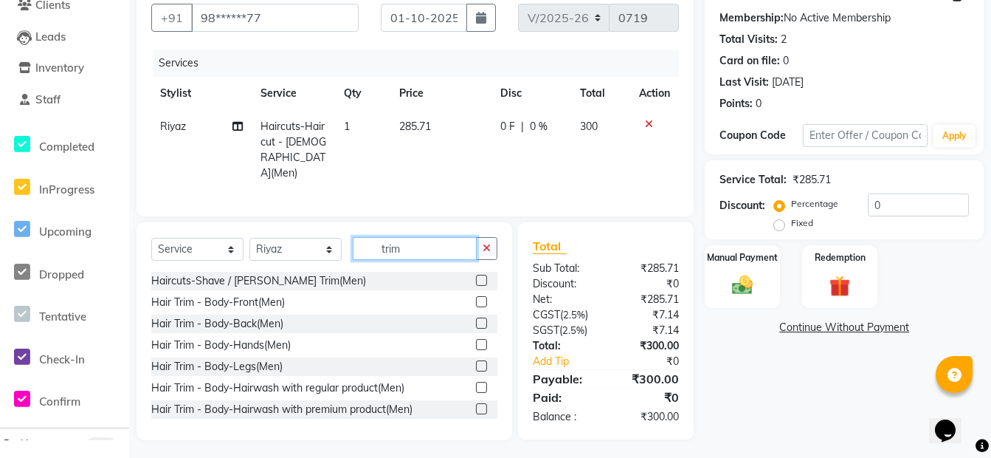
type input "trim"
click at [476, 275] on label at bounding box center [481, 280] width 11 height 11
click at [476, 276] on input "checkbox" at bounding box center [481, 281] width 10 height 10
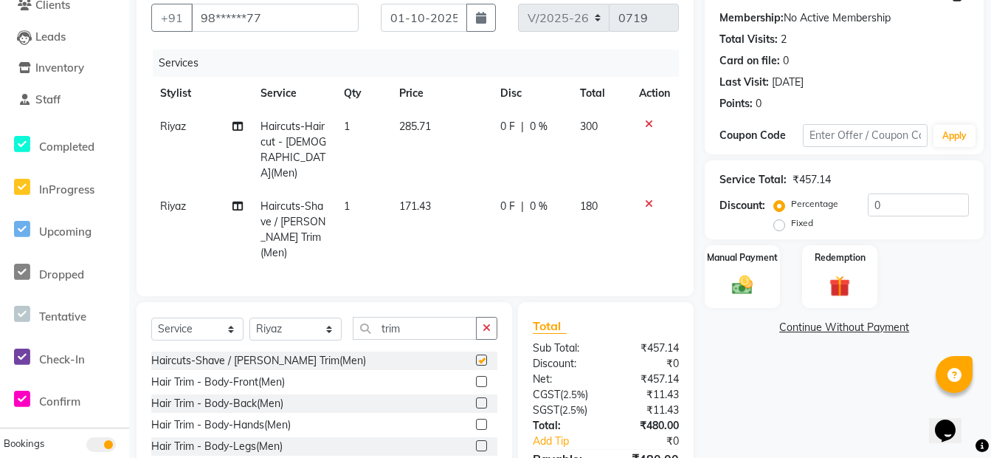
checkbox input "false"
click at [485, 323] on icon "button" at bounding box center [487, 328] width 8 height 10
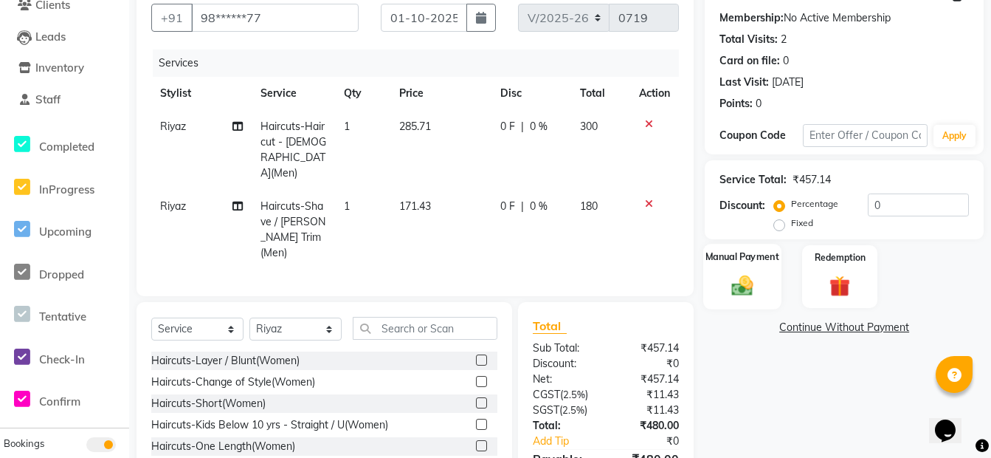
click at [733, 267] on div "Manual Payment" at bounding box center [742, 277] width 78 height 66
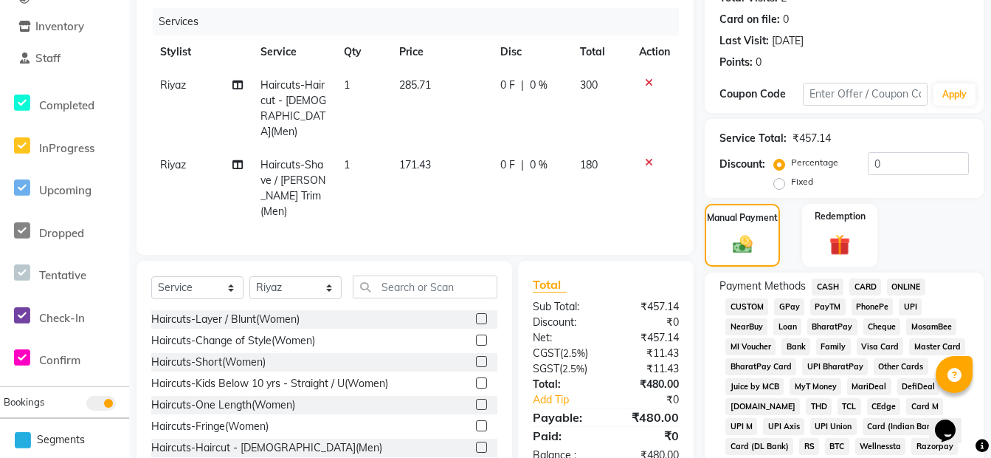
scroll to position [207, 0]
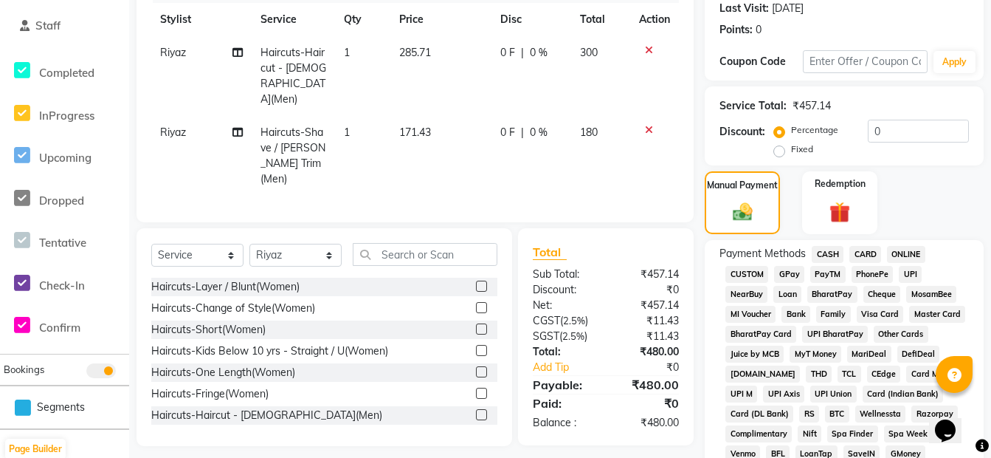
click at [909, 254] on span "ONLINE" at bounding box center [906, 254] width 38 height 17
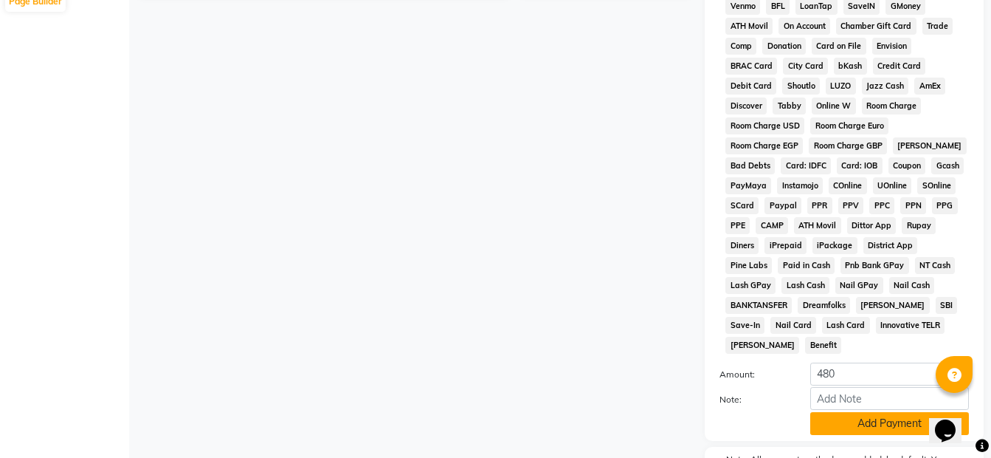
scroll to position [726, 0]
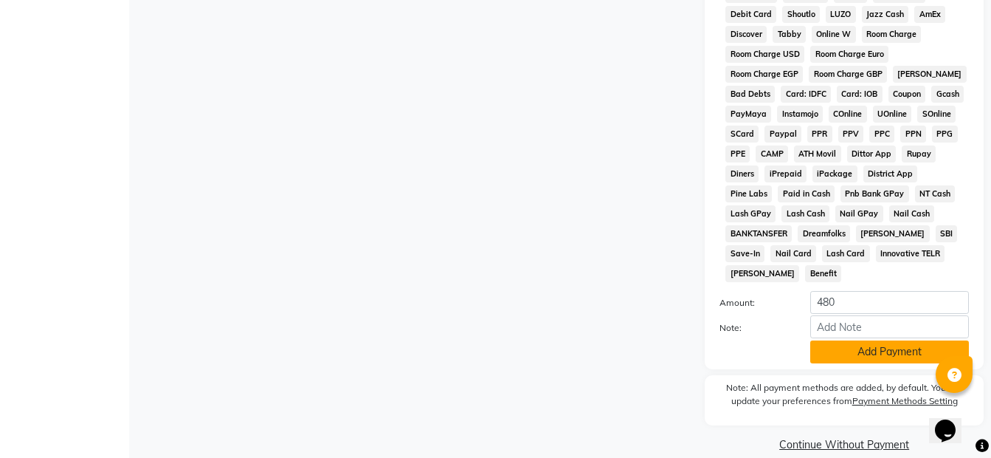
click at [874, 340] on button "Add Payment" at bounding box center [889, 351] width 159 height 23
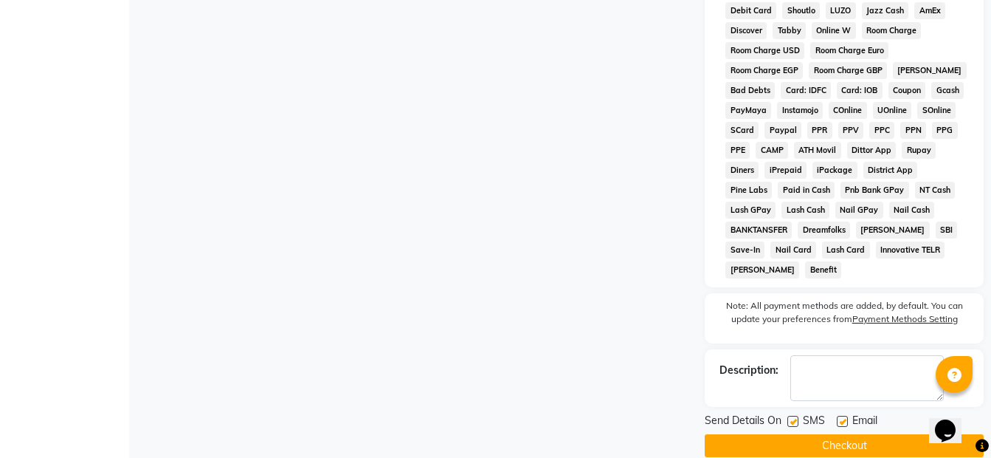
scroll to position [731, 0]
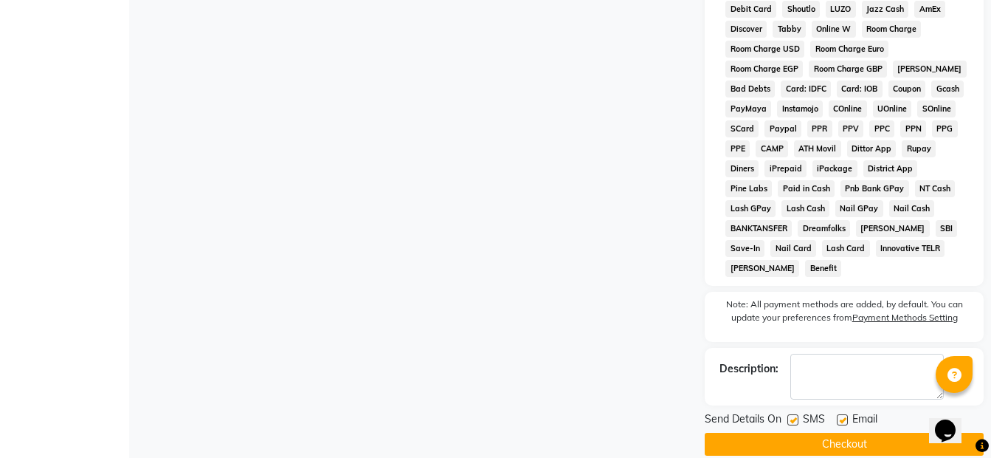
drag, startPoint x: 822, startPoint y: 411, endPoint x: 817, endPoint y: 424, distance: 13.6
click at [822, 412] on div "Send Details On SMS Email Checkout" at bounding box center [844, 433] width 279 height 44
click at [816, 433] on button "Checkout" at bounding box center [844, 444] width 279 height 23
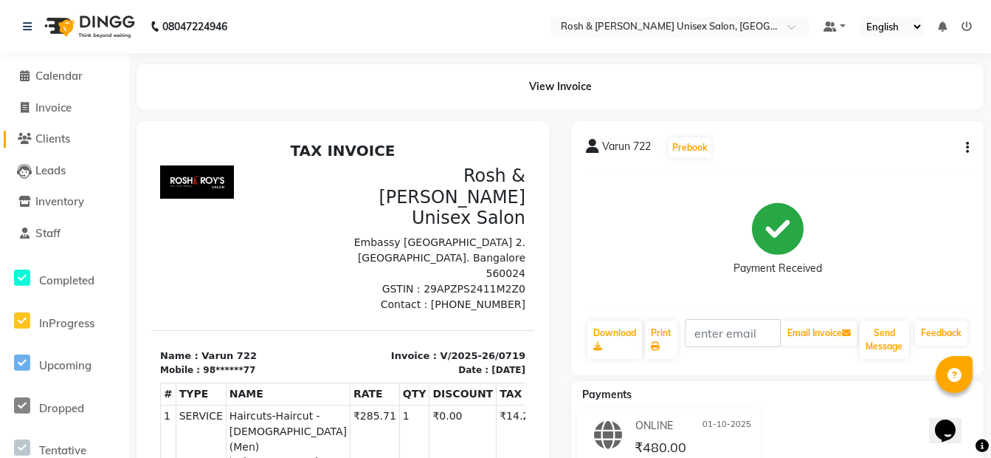
click at [65, 137] on span "Clients" at bounding box center [52, 138] width 35 height 14
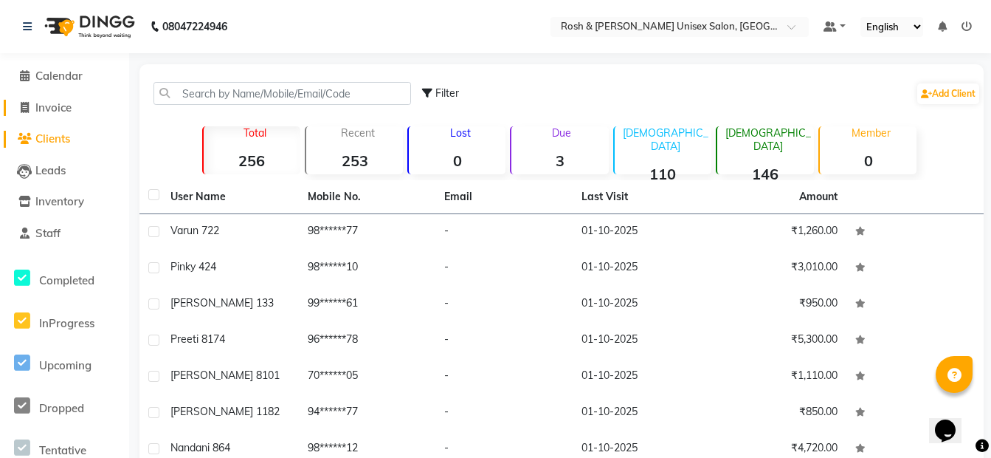
click at [59, 106] on span "Invoice" at bounding box center [53, 107] width 36 height 14
select select "service"
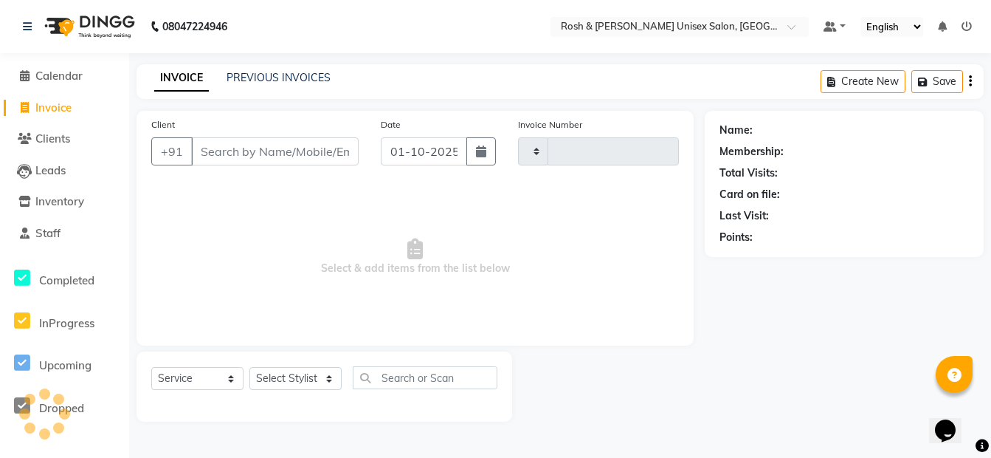
type input "0720"
select select "8757"
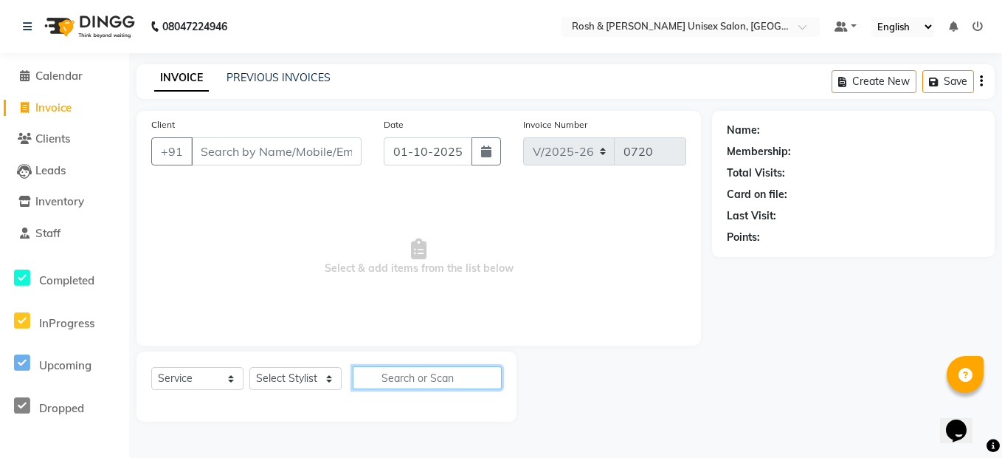
click at [393, 376] on input "text" at bounding box center [427, 377] width 149 height 23
type input "d"
type input "h"
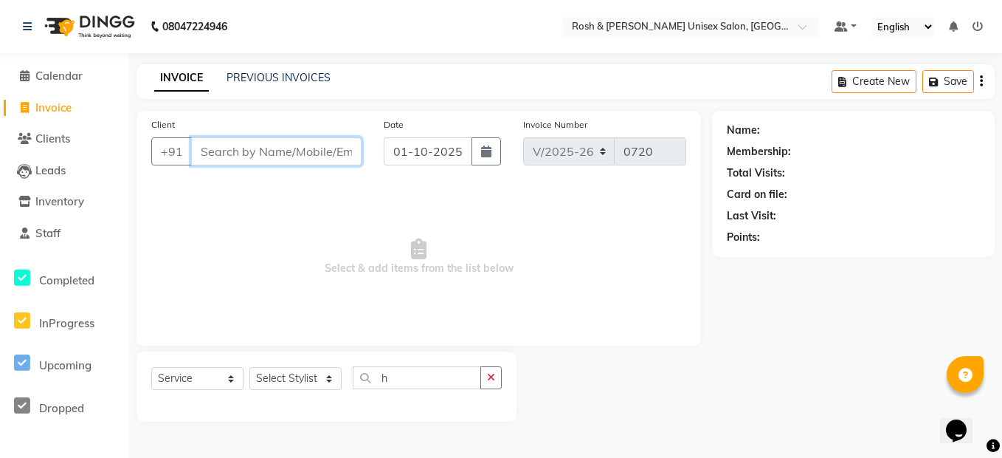
click at [228, 147] on input "Client" at bounding box center [276, 151] width 170 height 28
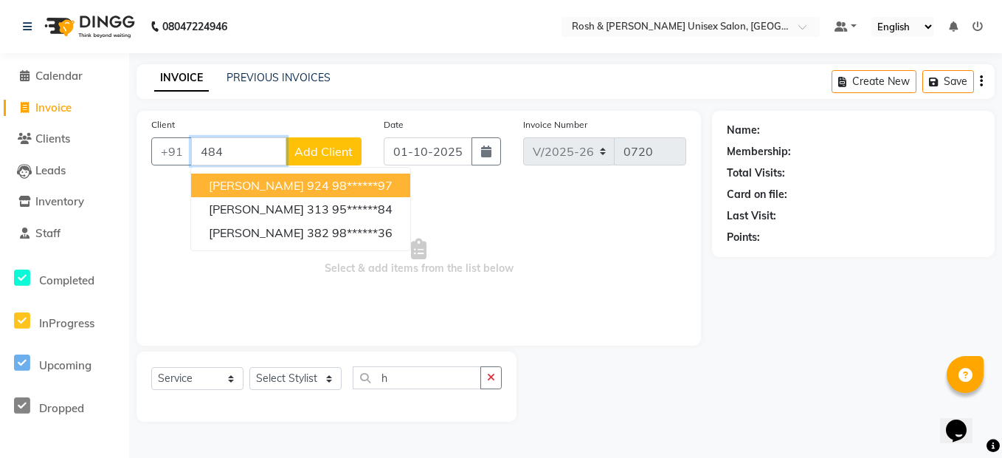
click at [332, 182] on ngb-highlight "98******97" at bounding box center [362, 185] width 61 height 15
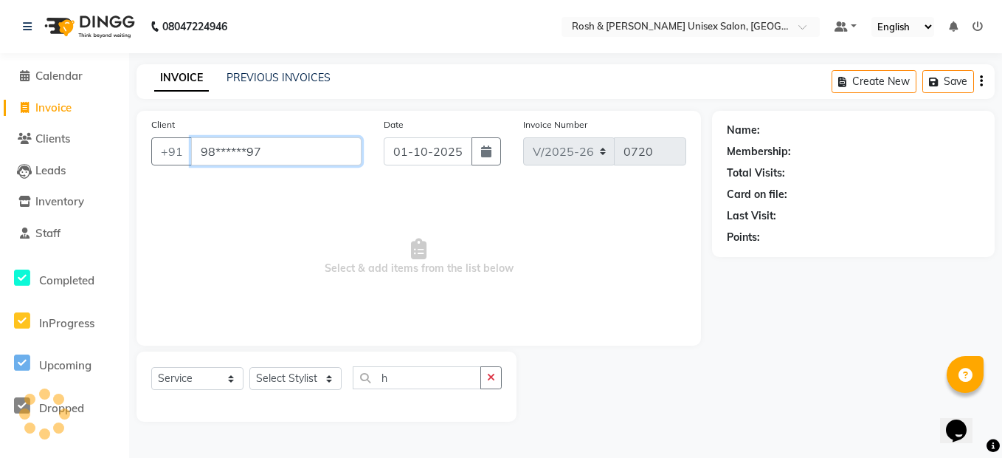
type input "98******97"
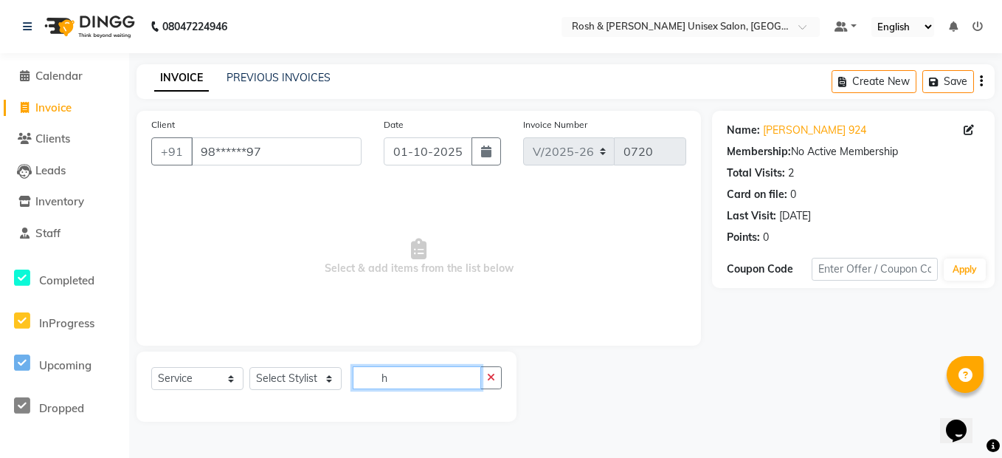
click at [410, 382] on input "h" at bounding box center [417, 377] width 128 height 23
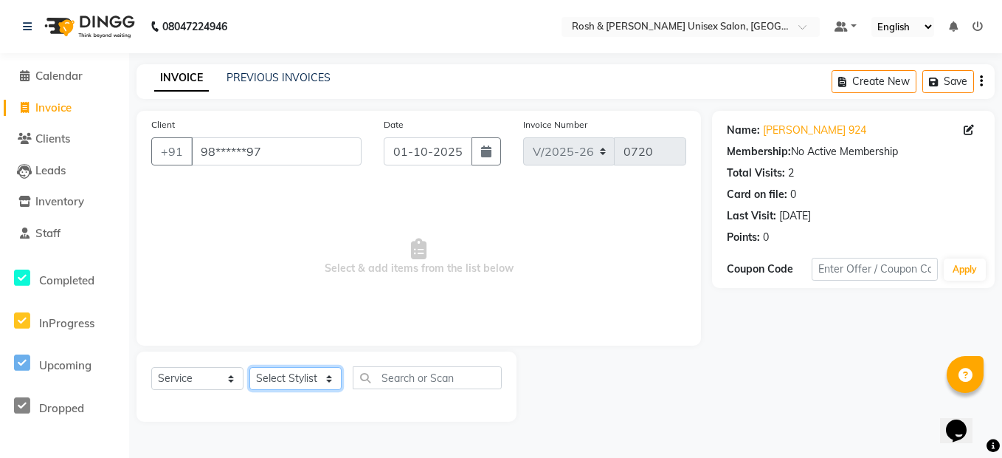
drag, startPoint x: 304, startPoint y: 377, endPoint x: 314, endPoint y: 378, distance: 10.4
click at [311, 378] on select "Select Stylist Admin [PERSON_NAME] [PERSON_NAME] Front Desk Rehan Reports [PERS…" at bounding box center [295, 378] width 92 height 23
select select "89000"
click at [249, 367] on select "Select Stylist Admin [PERSON_NAME] [PERSON_NAME] Front Desk Rehan Reports [PERS…" at bounding box center [295, 378] width 92 height 23
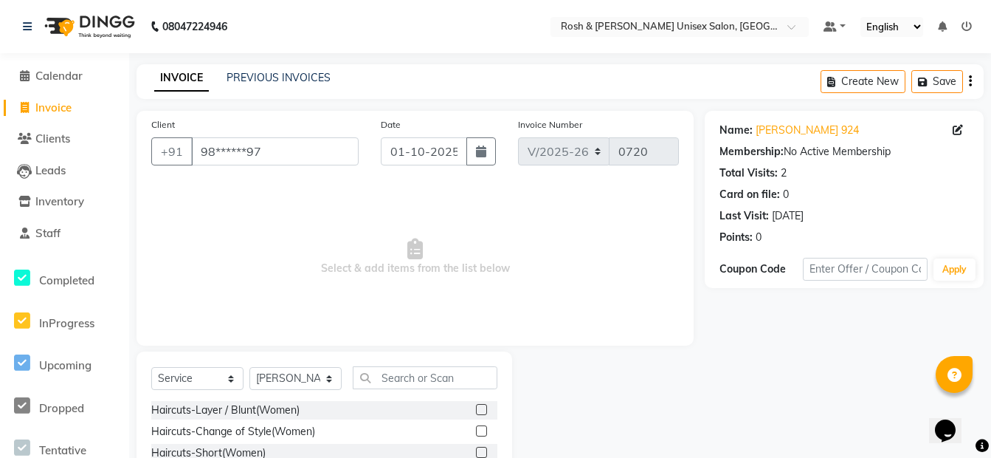
drag, startPoint x: 417, startPoint y: 364, endPoint x: 416, endPoint y: 376, distance: 11.9
click at [416, 374] on div "Select Service Product Membership Package Voucher Prepaid Gift Card Select Styl…" at bounding box center [325, 460] width 376 height 218
click at [470, 379] on input "text" at bounding box center [425, 377] width 145 height 23
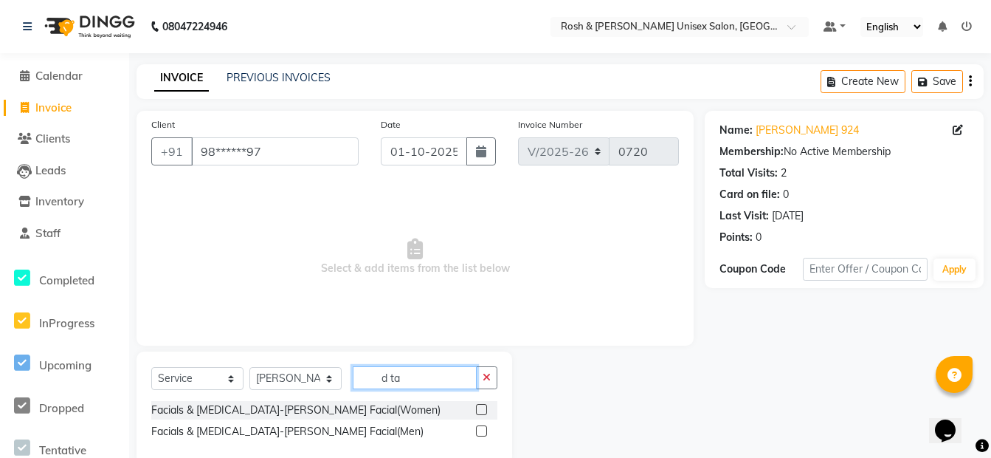
type input "d ta"
click at [483, 429] on label at bounding box center [481, 430] width 11 height 11
click at [483, 429] on input "checkbox" at bounding box center [481, 432] width 10 height 10
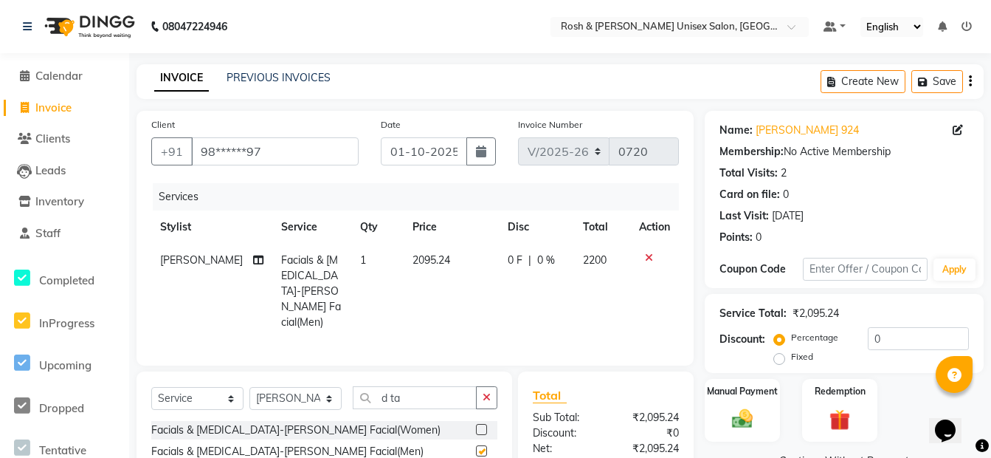
checkbox input "false"
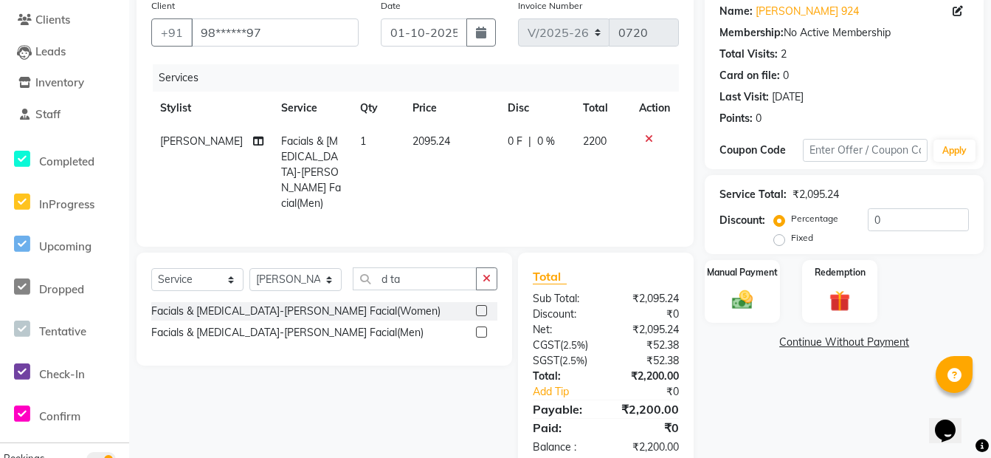
scroll to position [133, 0]
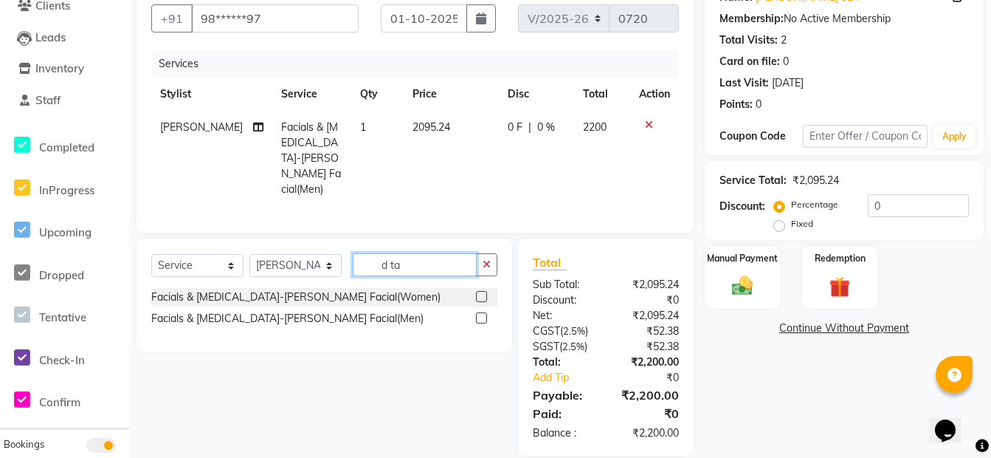
click at [455, 253] on input "d ta" at bounding box center [415, 264] width 124 height 23
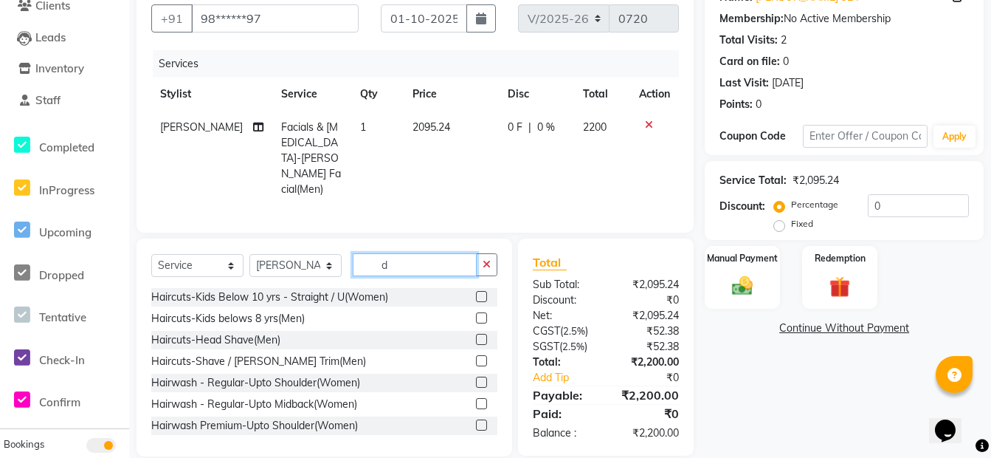
type input "d"
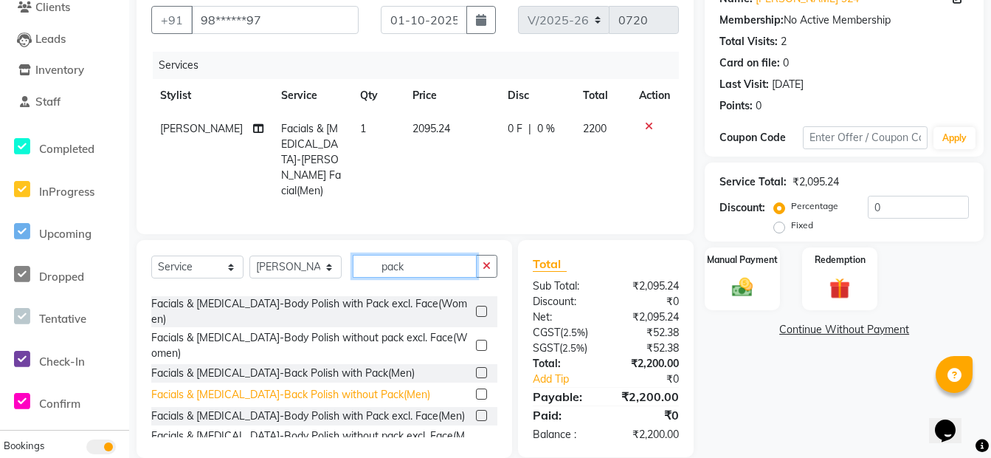
scroll to position [134, 0]
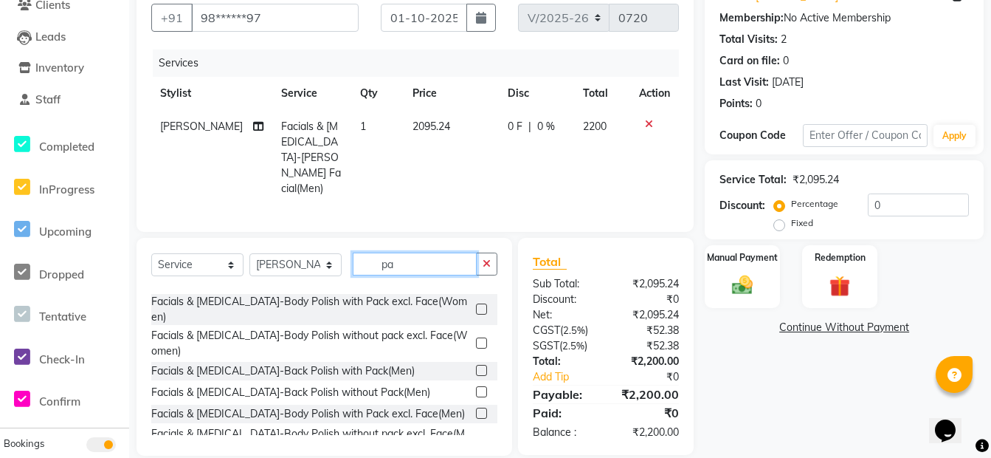
type input "p"
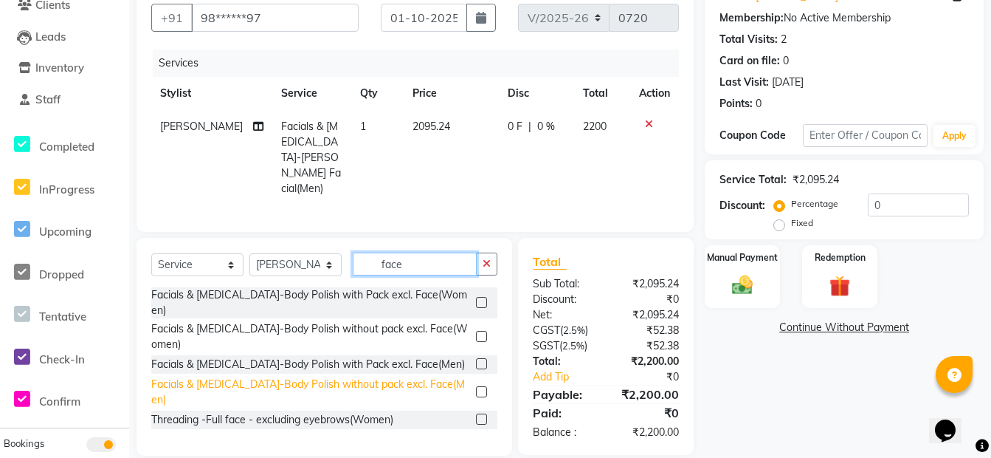
scroll to position [70, 0]
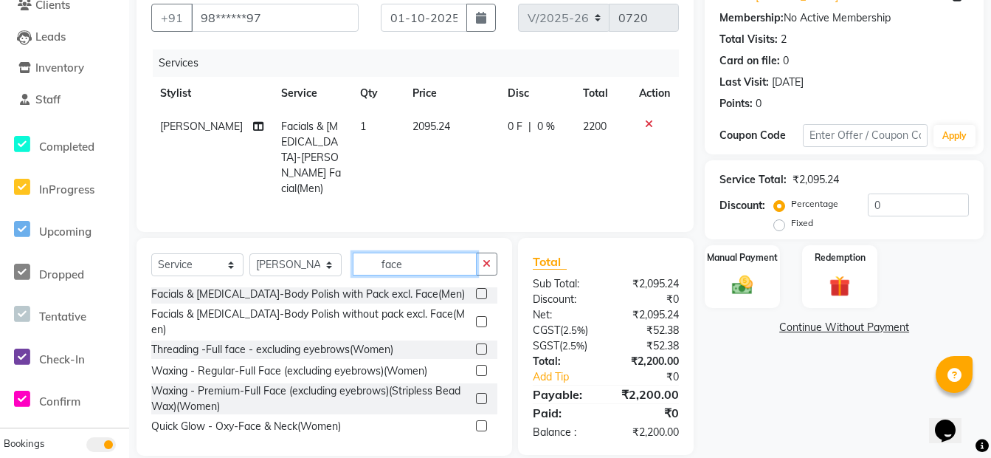
type input "face"
click at [476, 441] on label at bounding box center [481, 446] width 11 height 11
click at [476, 443] on input "checkbox" at bounding box center [481, 448] width 10 height 10
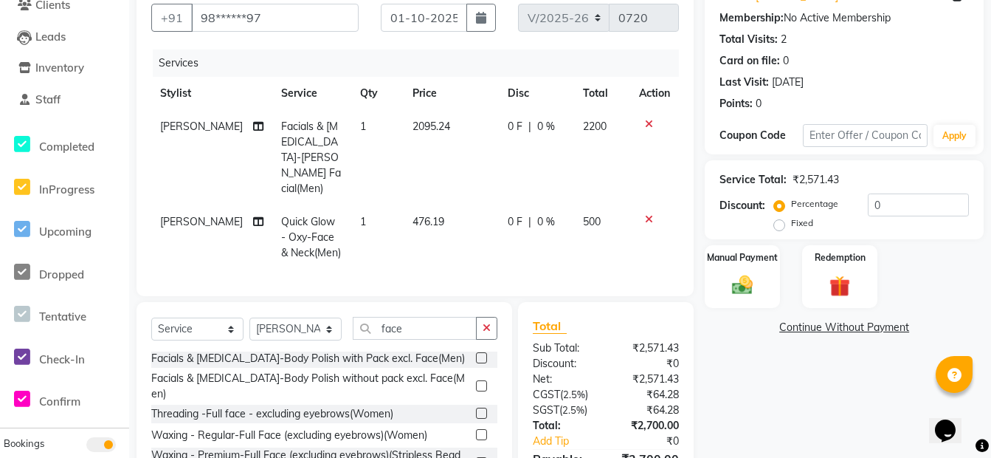
checkbox input "false"
click at [645, 127] on icon at bounding box center [649, 124] width 8 height 10
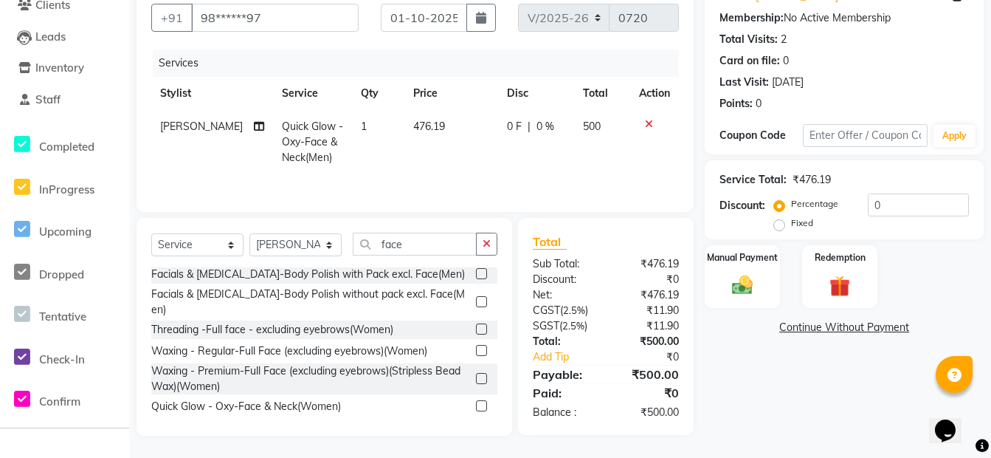
click at [648, 125] on icon at bounding box center [649, 124] width 8 height 10
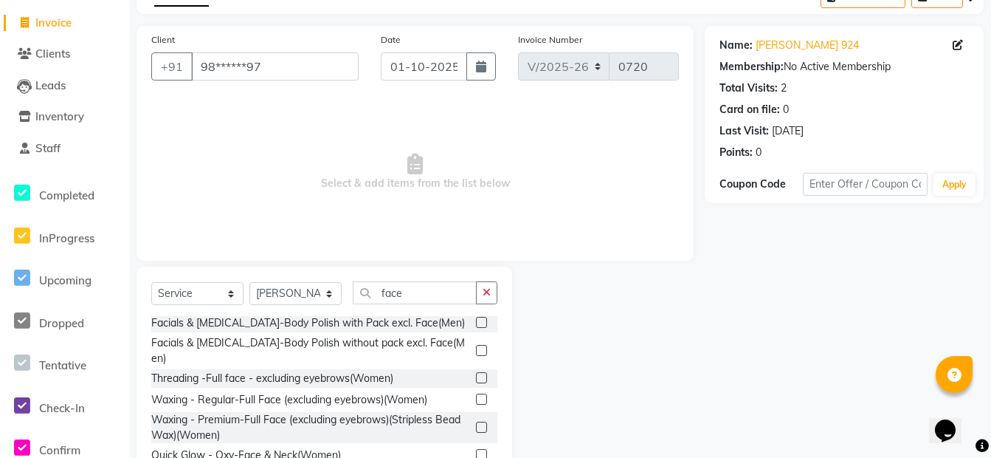
scroll to position [60, 0]
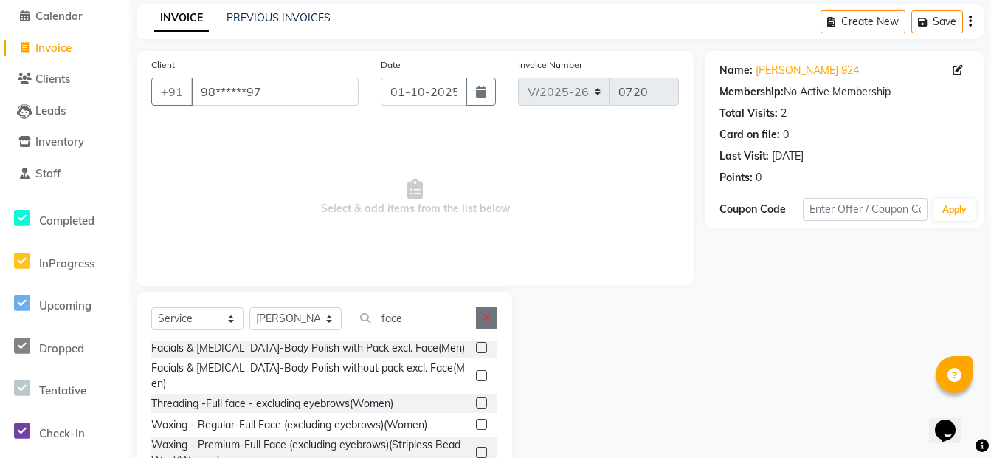
click at [495, 320] on button "button" at bounding box center [486, 317] width 21 height 23
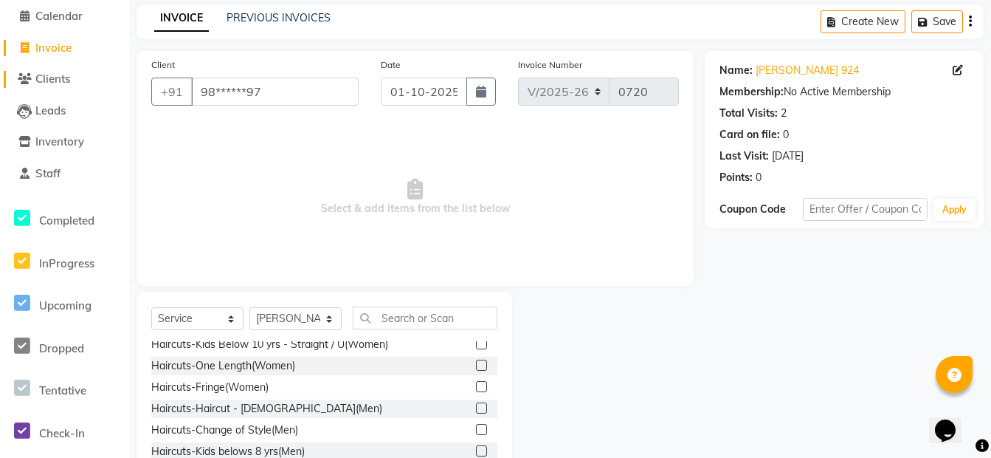
click at [59, 83] on span "Clients" at bounding box center [52, 79] width 35 height 14
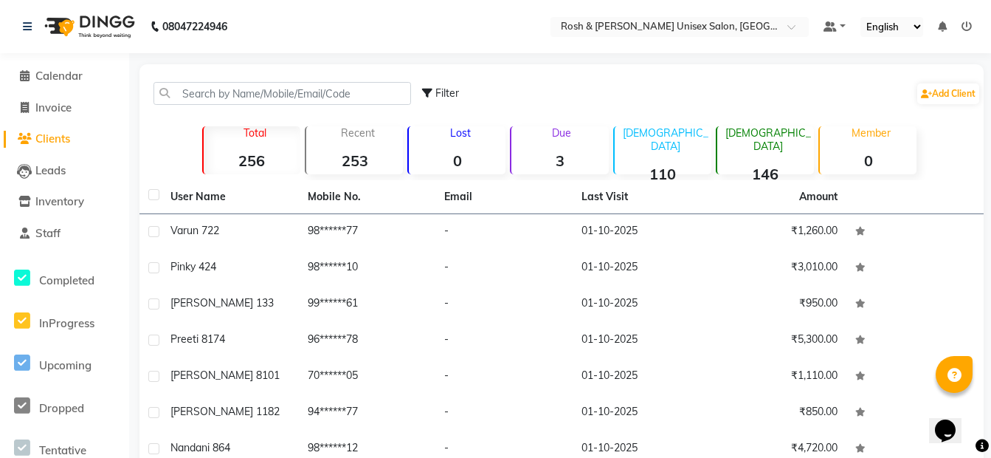
click at [49, 139] on span "Clients" at bounding box center [52, 138] width 35 height 14
click at [59, 111] on span "Invoice" at bounding box center [53, 107] width 36 height 14
select select "8757"
select select "service"
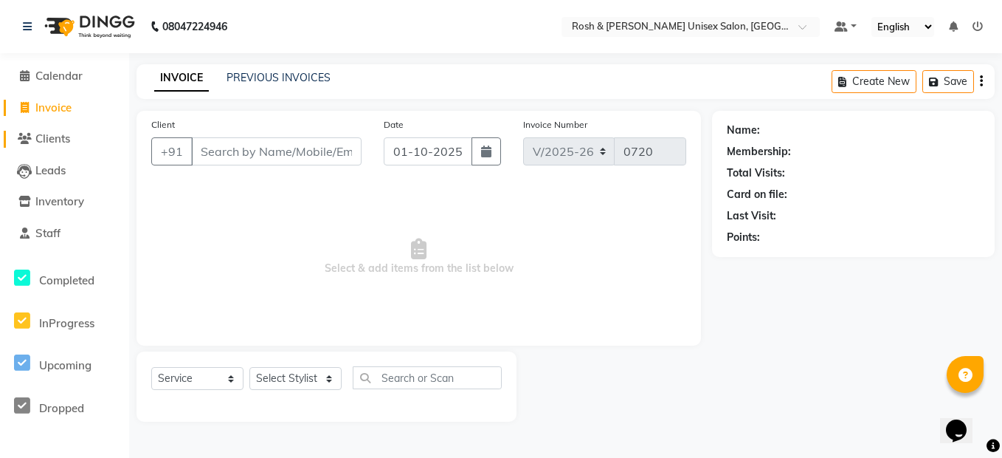
click at [58, 133] on span "Clients" at bounding box center [52, 138] width 35 height 14
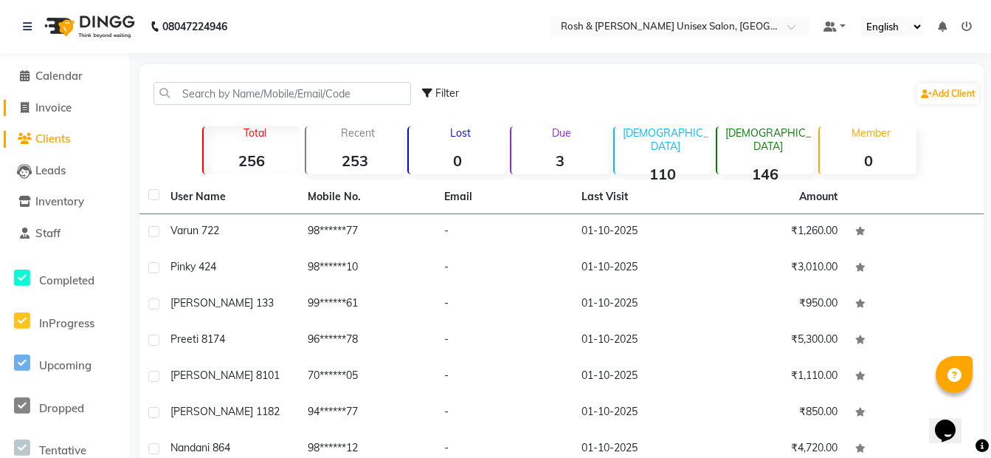
click at [67, 111] on span "Invoice" at bounding box center [53, 107] width 36 height 14
select select "8757"
select select "service"
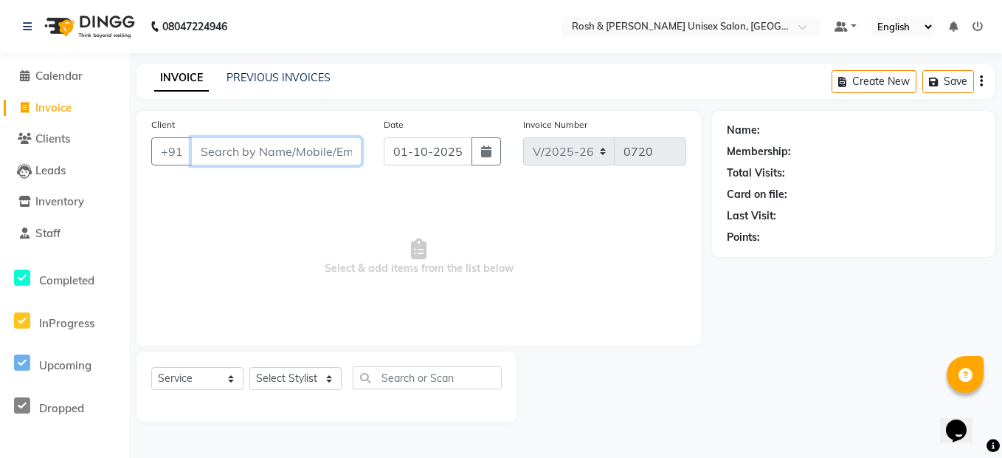
click at [217, 151] on input "Client" at bounding box center [276, 151] width 170 height 28
type input "z"
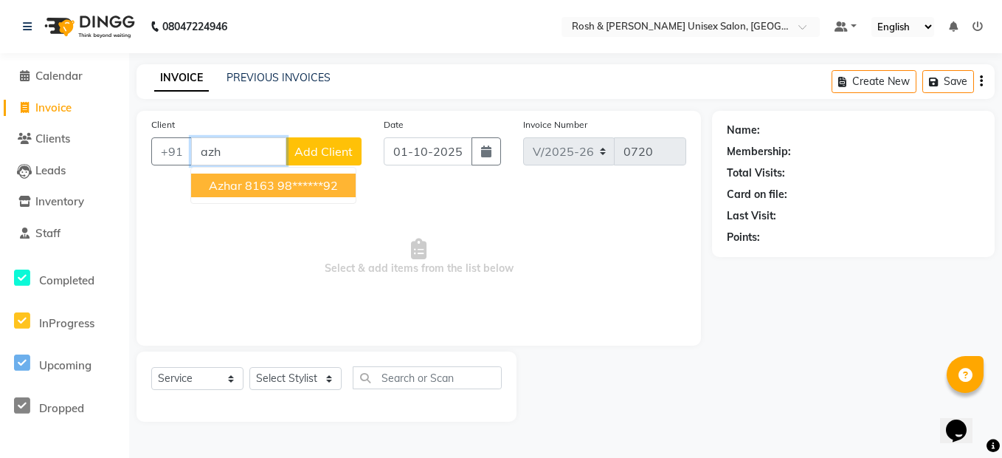
click at [273, 182] on button "Azhar 8163 98******92" at bounding box center [273, 185] width 165 height 24
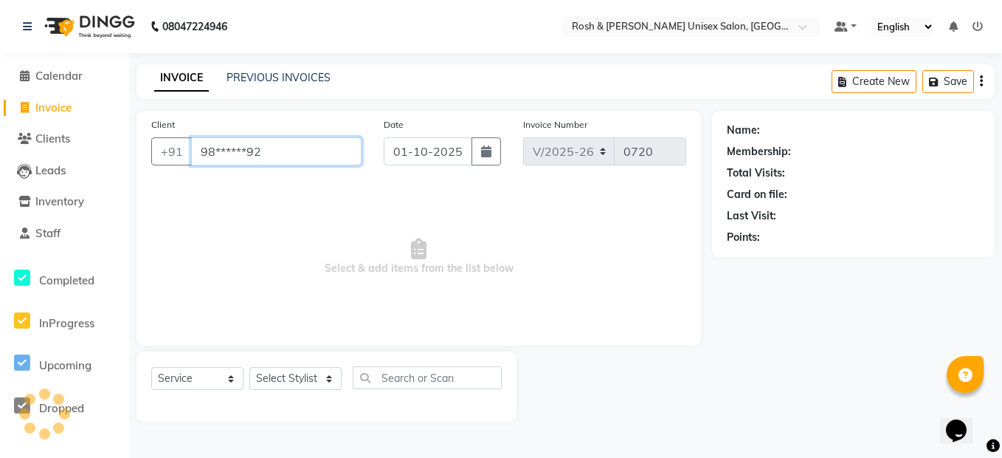
type input "98******92"
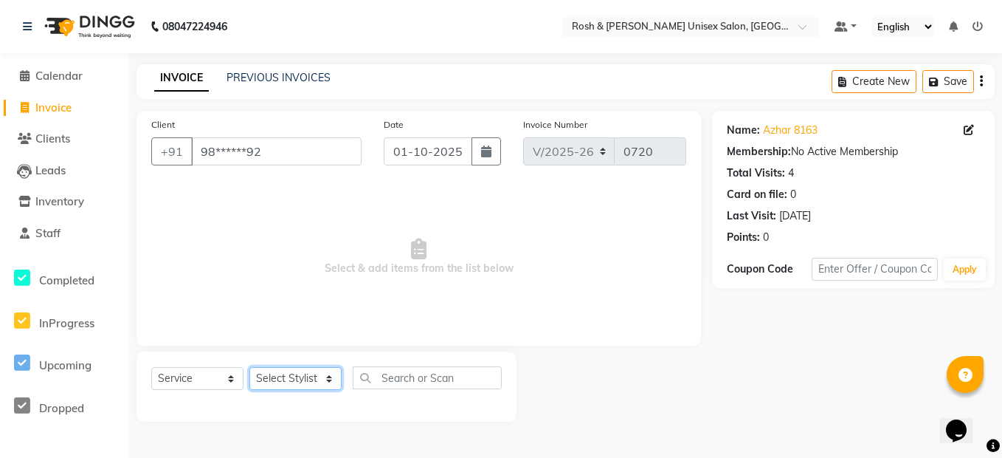
click at [322, 378] on select "Select Stylist Admin [PERSON_NAME] [PERSON_NAME] Front Desk Rehan Reports [PERS…" at bounding box center [295, 378] width 92 height 23
select select "88998"
click at [249, 367] on select "Select Stylist Admin [PERSON_NAME] [PERSON_NAME] Front Desk Rehan Reports [PERS…" at bounding box center [295, 378] width 92 height 23
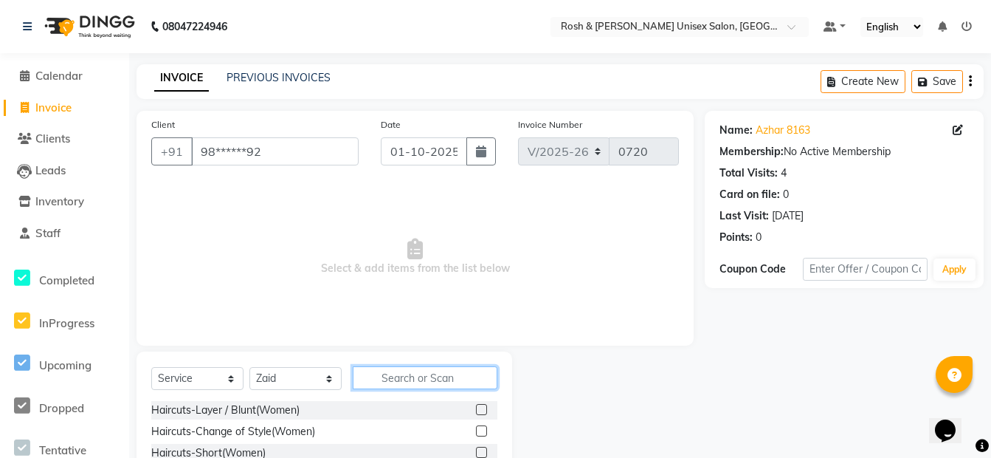
click at [409, 374] on input "text" at bounding box center [425, 377] width 145 height 23
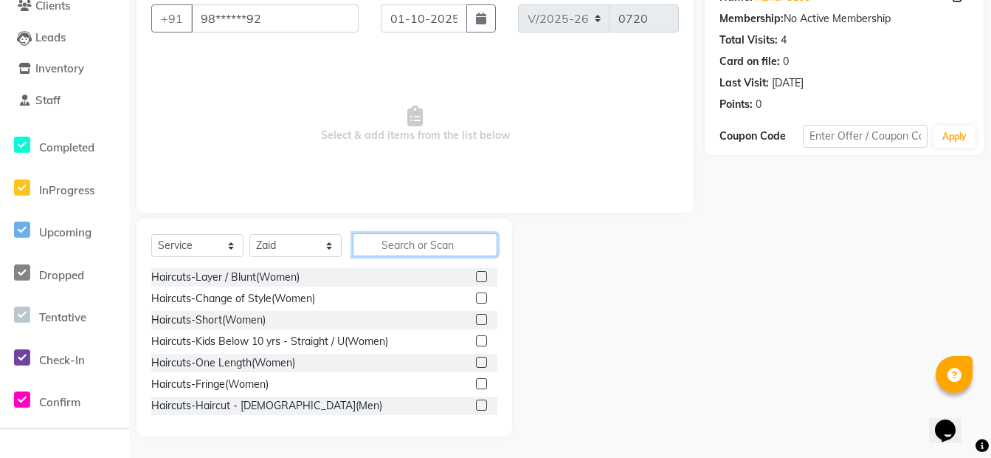
scroll to position [134, 0]
click at [476, 404] on label at bounding box center [481, 404] width 11 height 11
click at [476, 404] on input "checkbox" at bounding box center [481, 405] width 10 height 10
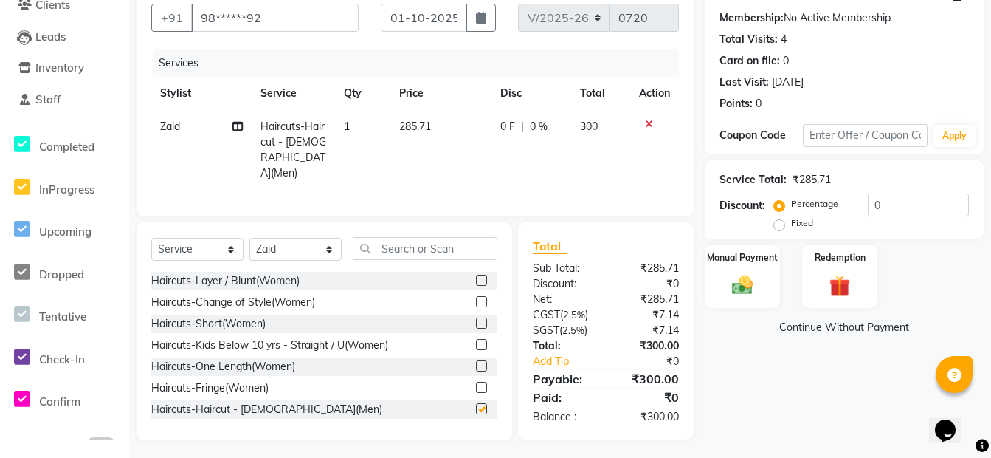
checkbox input "false"
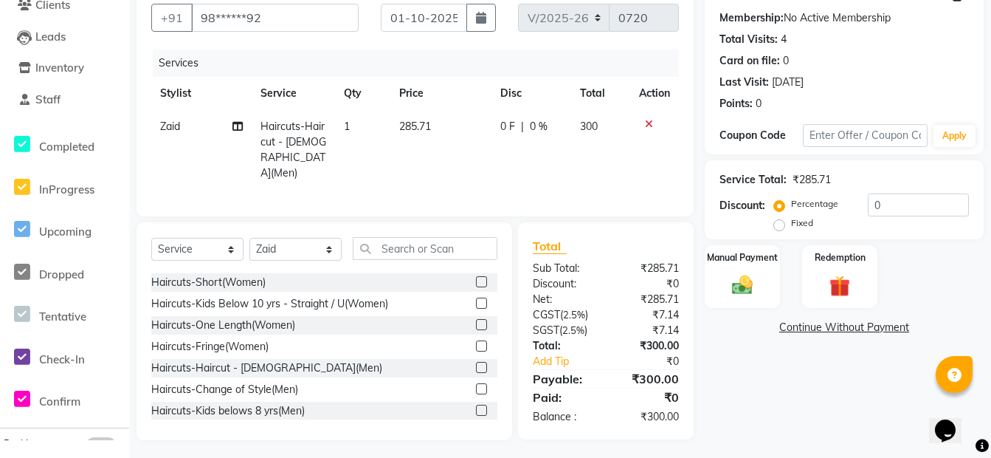
scroll to position [148, 0]
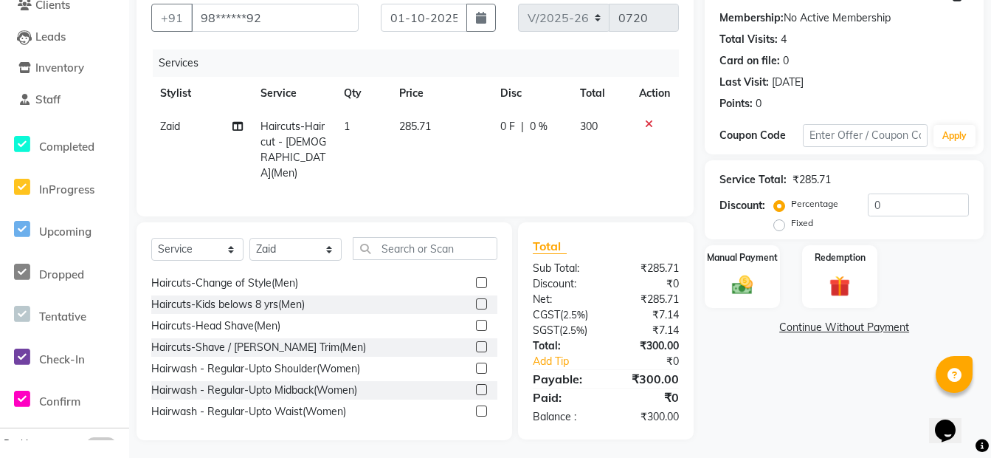
click at [476, 342] on label at bounding box center [481, 346] width 11 height 11
click at [476, 342] on input "checkbox" at bounding box center [481, 347] width 10 height 10
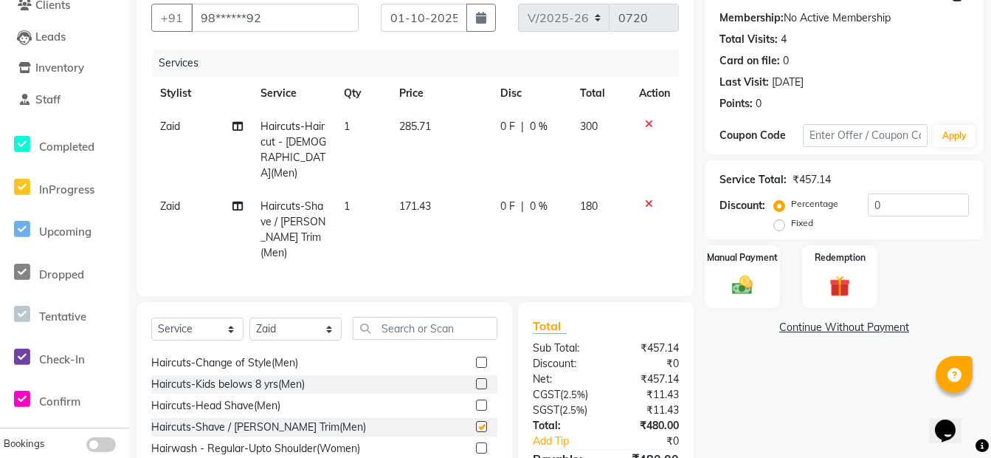
checkbox input "false"
click at [443, 317] on input "text" at bounding box center [425, 328] width 145 height 23
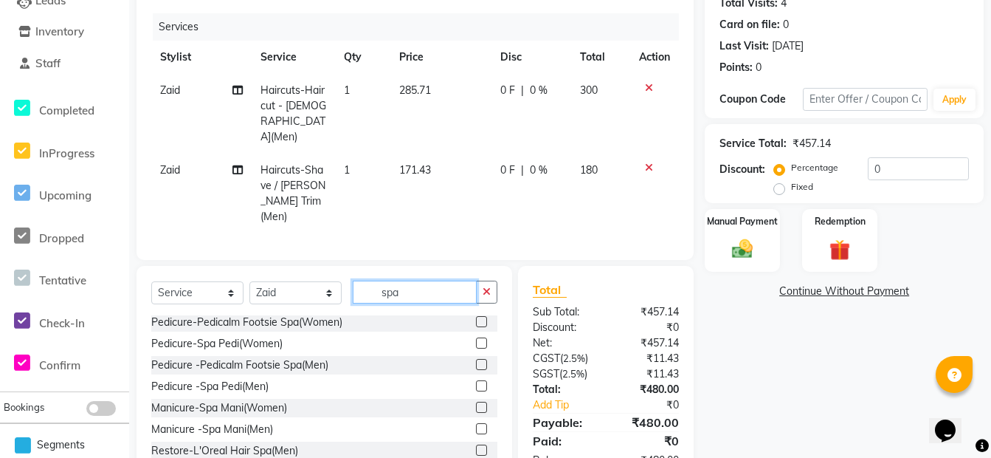
scroll to position [198, 0]
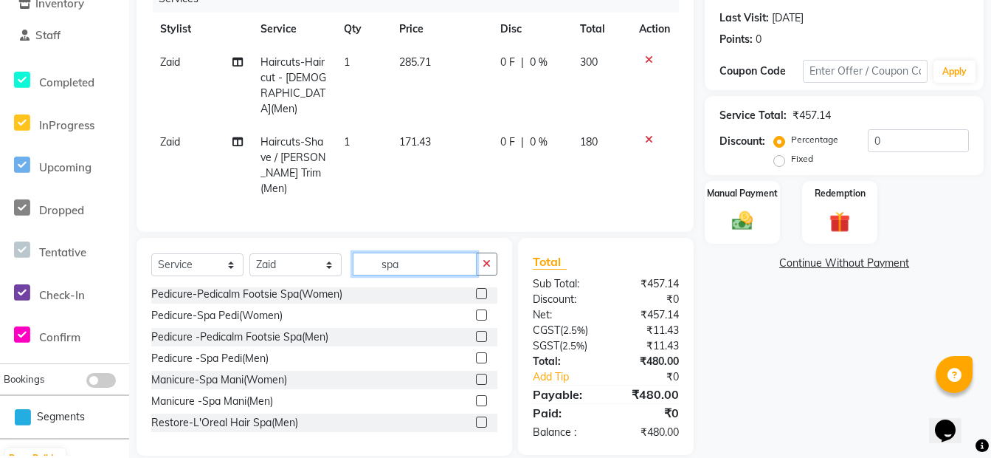
type input "spa"
click at [476, 416] on label at bounding box center [481, 421] width 11 height 11
click at [476, 418] on input "checkbox" at bounding box center [481, 423] width 10 height 10
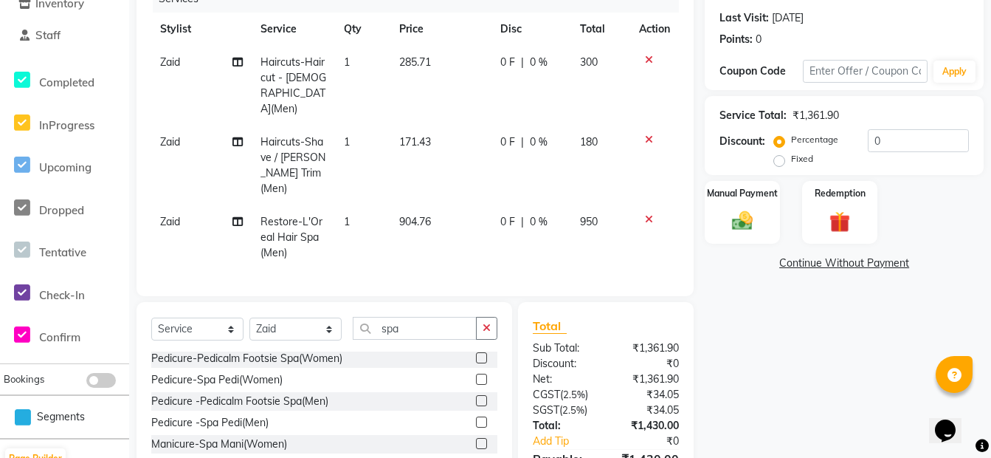
checkbox input "false"
click at [447, 317] on input "spa" at bounding box center [415, 328] width 124 height 23
type input "s"
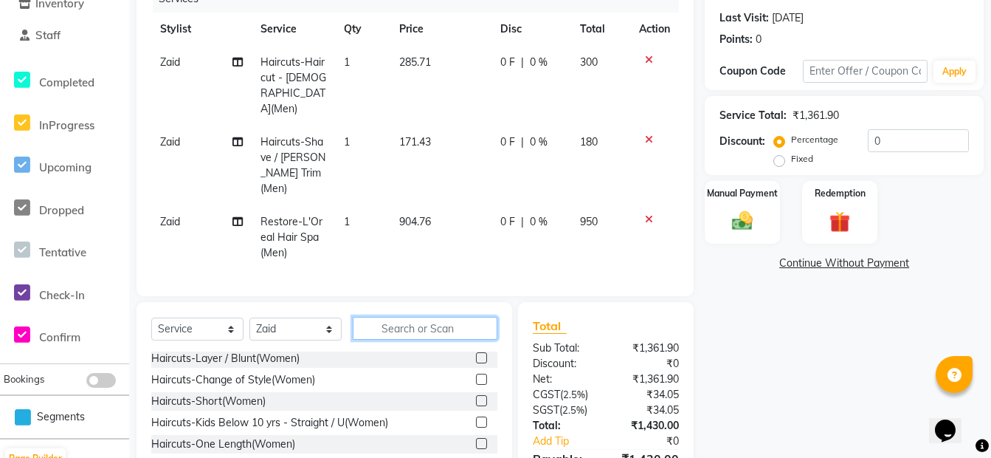
type input "p"
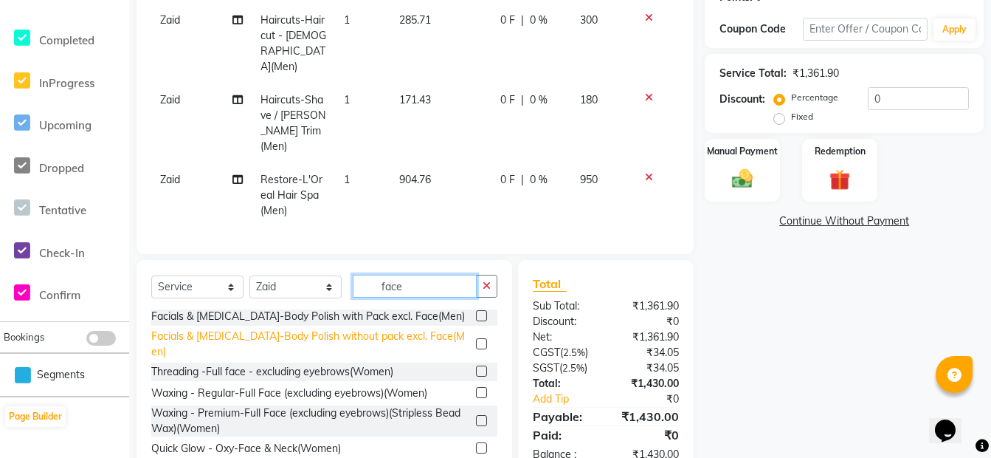
scroll to position [262, 0]
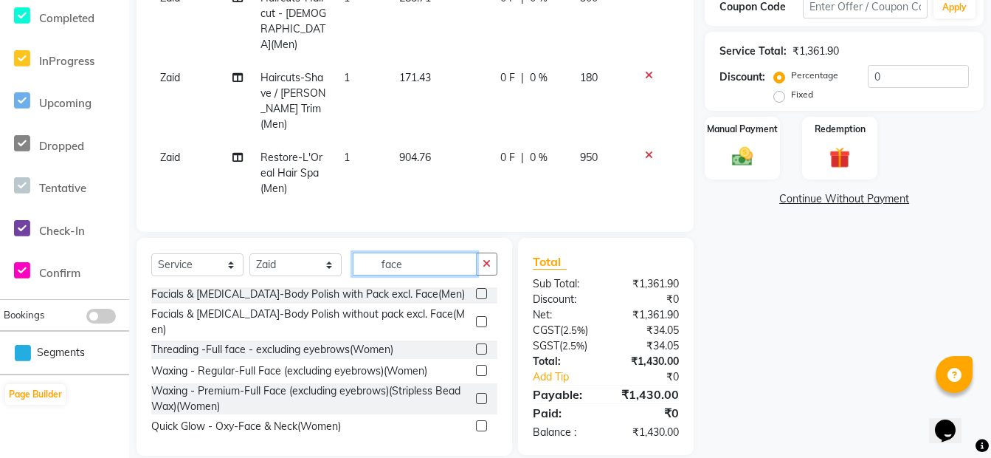
type input "face"
click at [476, 441] on label at bounding box center [481, 446] width 11 height 11
click at [476, 443] on input "checkbox" at bounding box center [481, 448] width 10 height 10
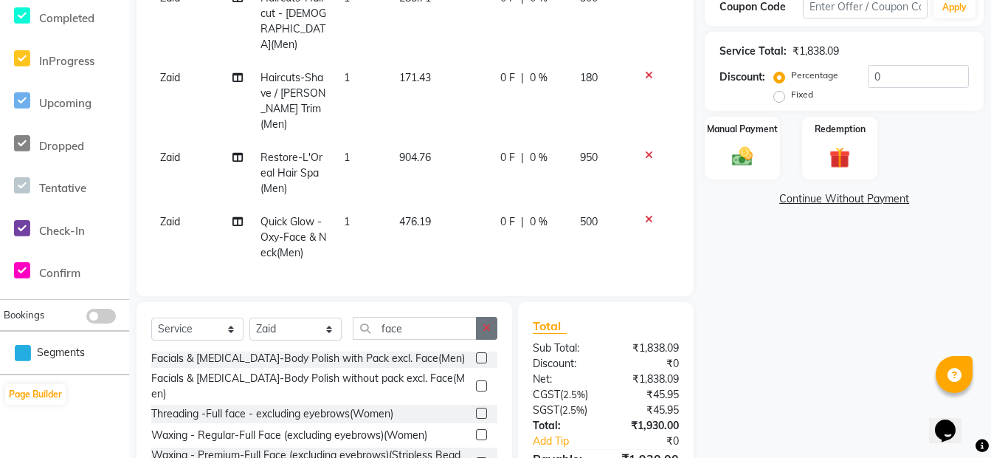
checkbox input "false"
click at [486, 323] on icon "button" at bounding box center [487, 328] width 8 height 10
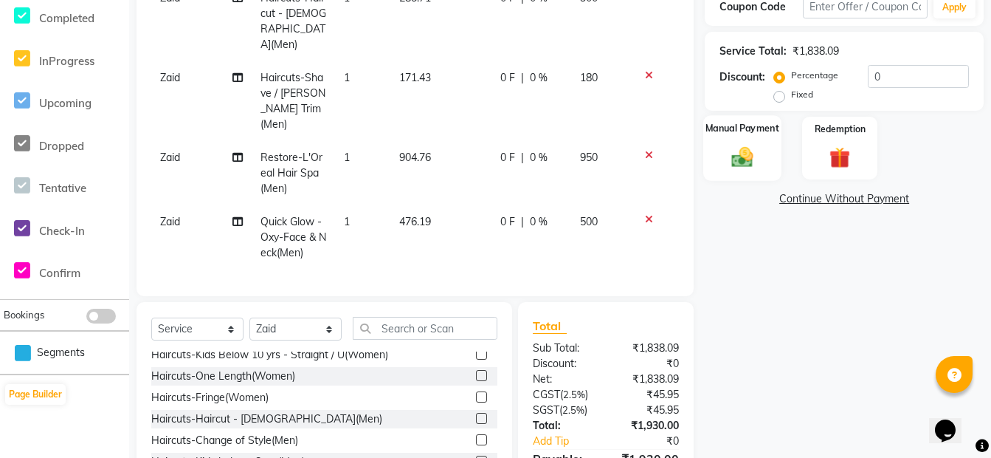
click at [707, 152] on div "Manual Payment" at bounding box center [742, 148] width 78 height 66
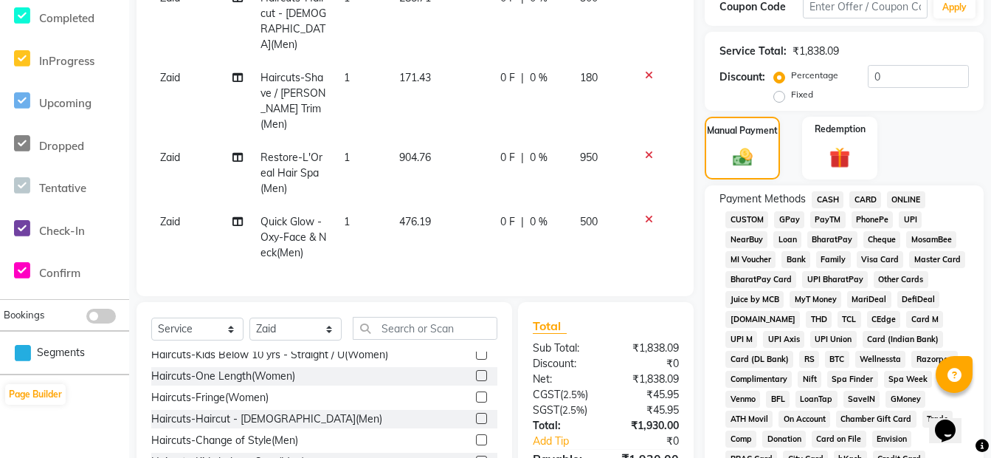
click at [898, 199] on span "ONLINE" at bounding box center [906, 199] width 38 height 17
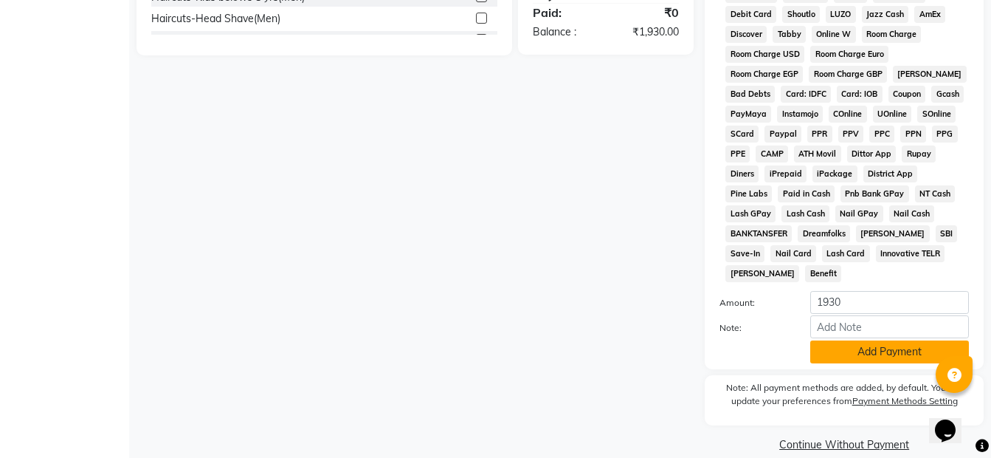
click at [869, 340] on button "Add Payment" at bounding box center [889, 351] width 159 height 23
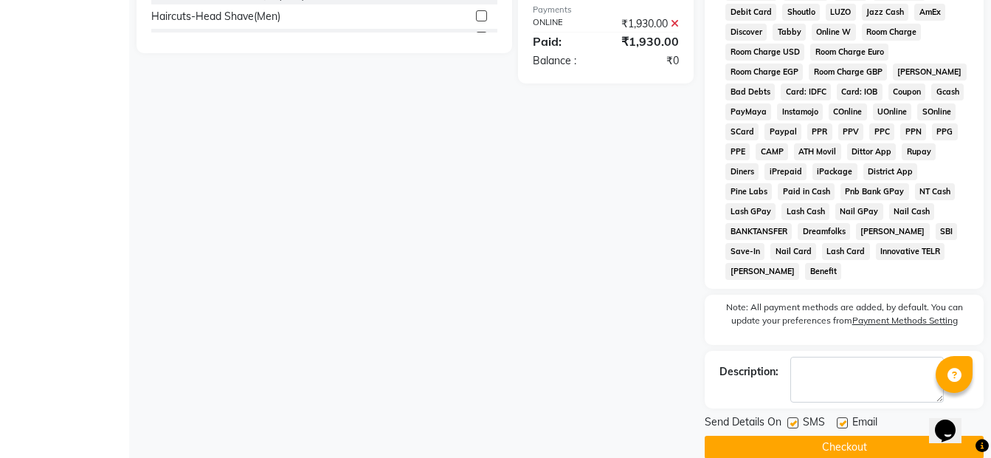
scroll to position [731, 0]
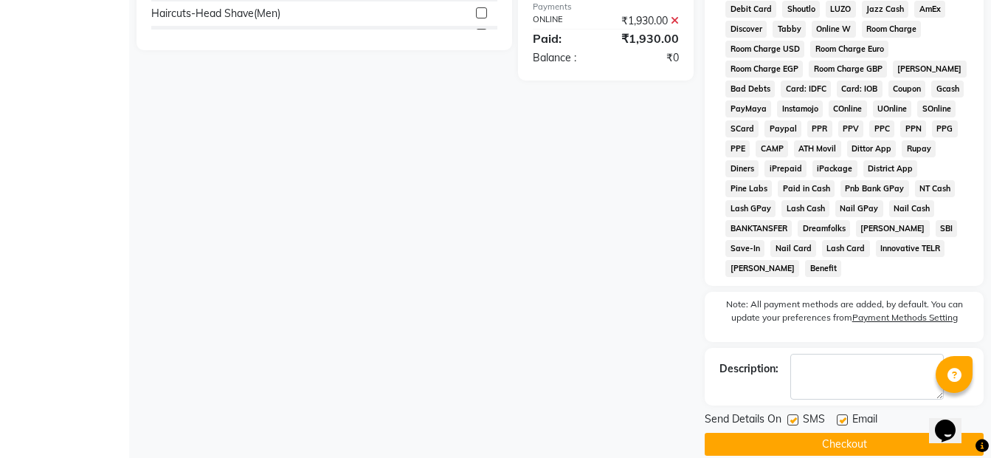
click at [838, 433] on button "Checkout" at bounding box center [844, 444] width 279 height 23
